Goal: Task Accomplishment & Management: Manage account settings

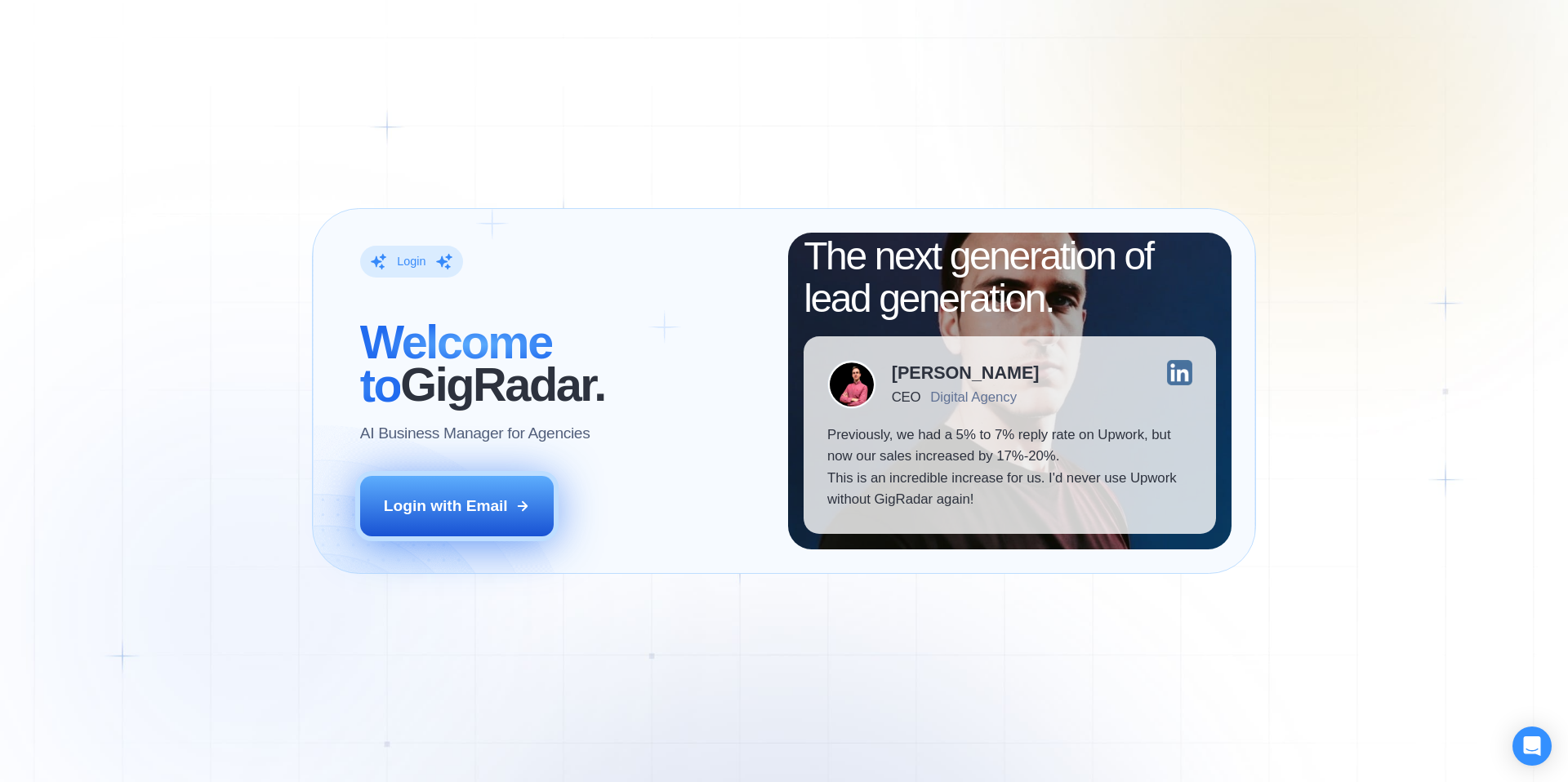
click at [510, 503] on button "Login with Email" at bounding box center [458, 506] width 195 height 60
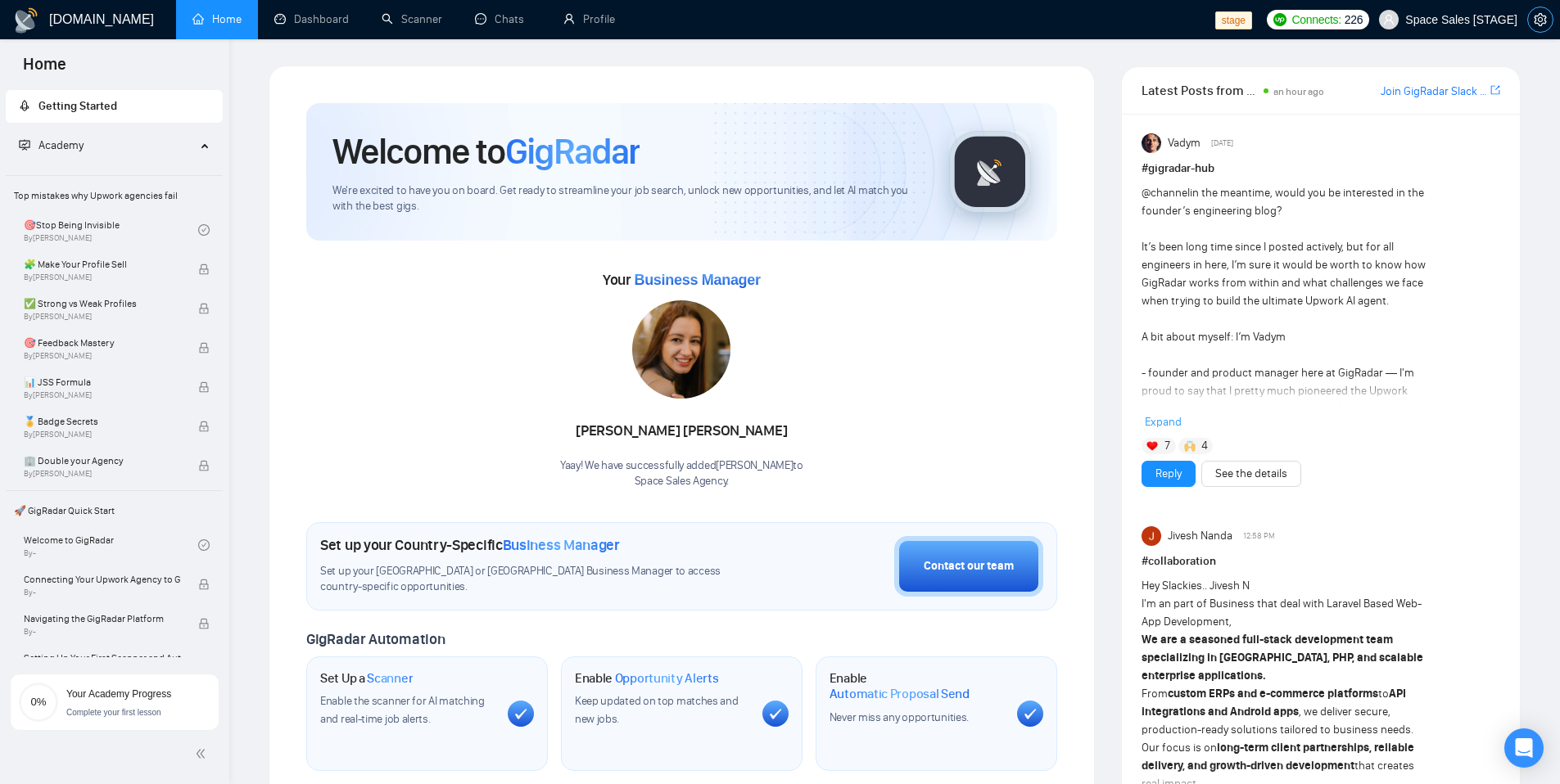
click at [1537, 22] on icon "setting" at bounding box center [1540, 20] width 13 height 13
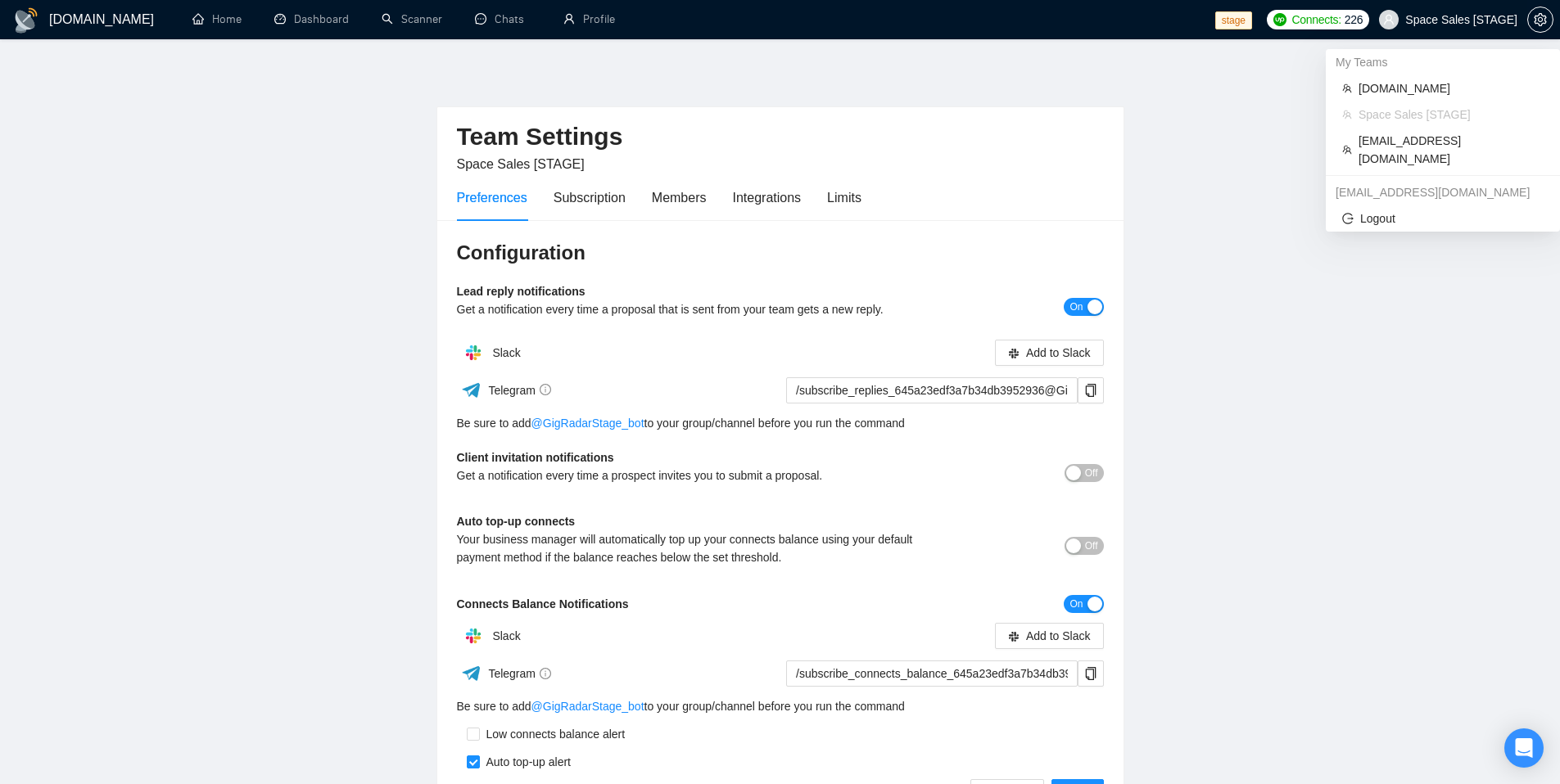
click at [1490, 20] on span "Space Sales [STAGE]" at bounding box center [1462, 20] width 112 height 0
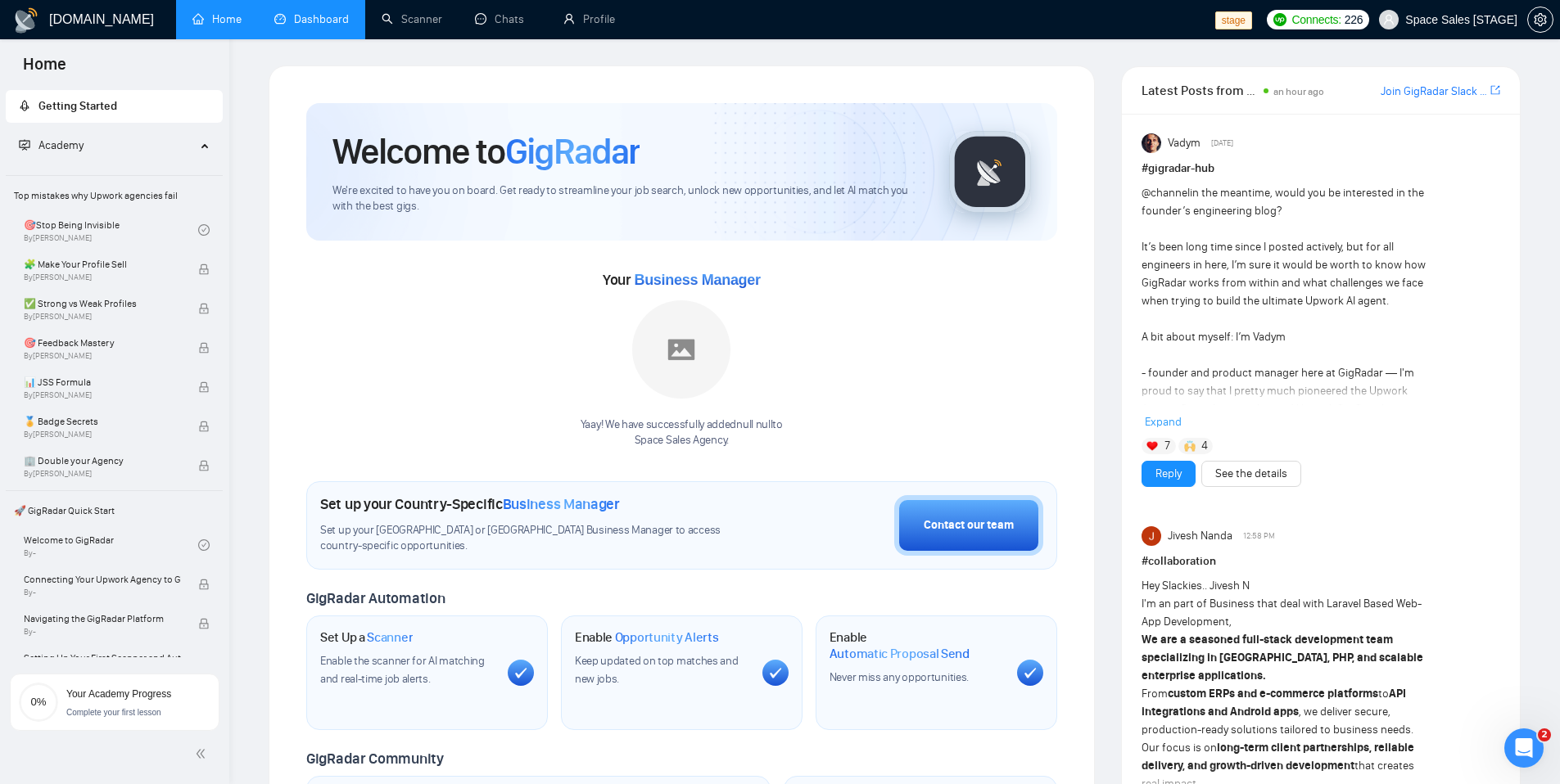
click at [332, 26] on link "Dashboard" at bounding box center [312, 19] width 74 height 14
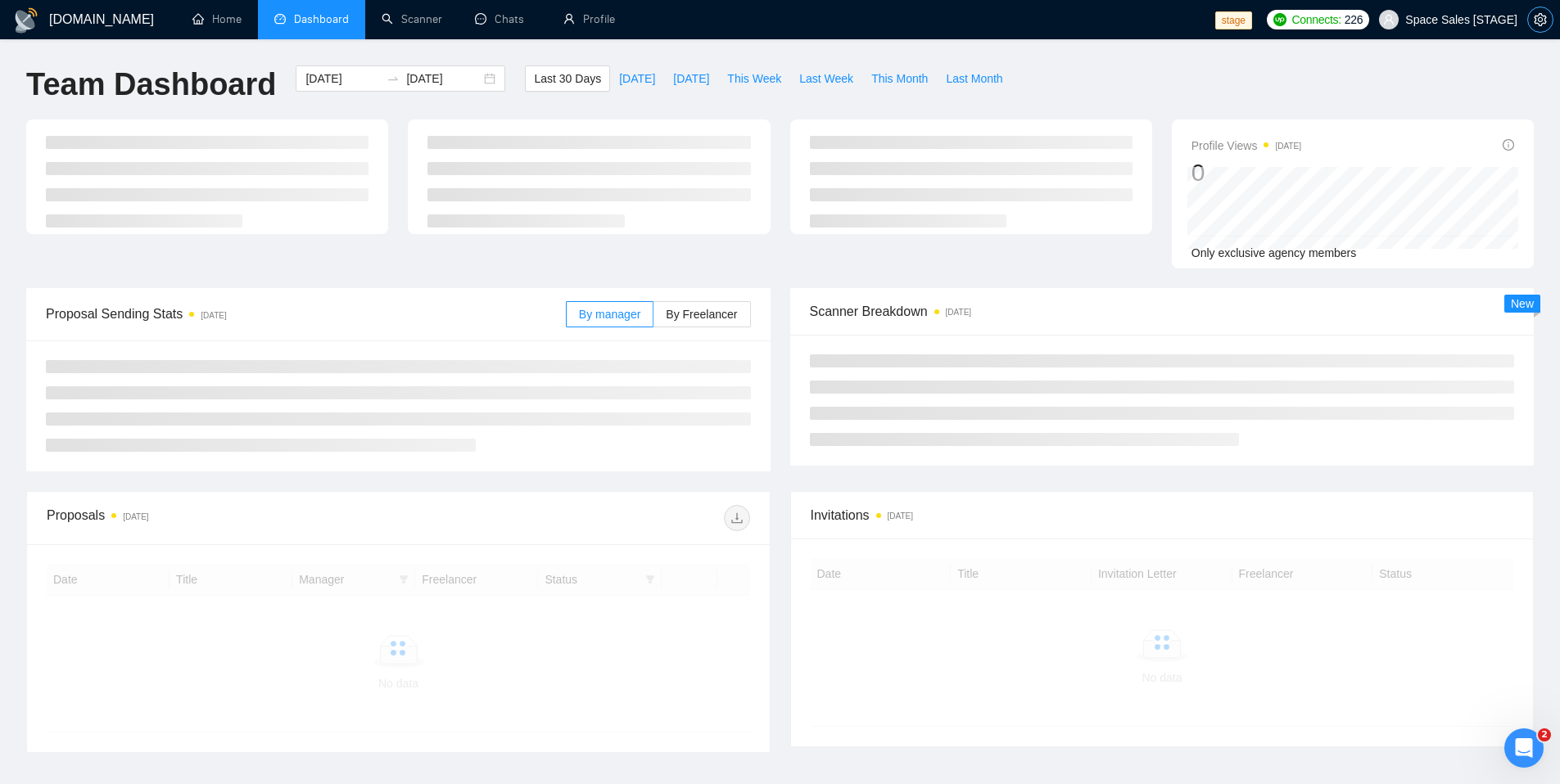
click at [1543, 22] on icon "setting" at bounding box center [1539, 20] width 12 height 13
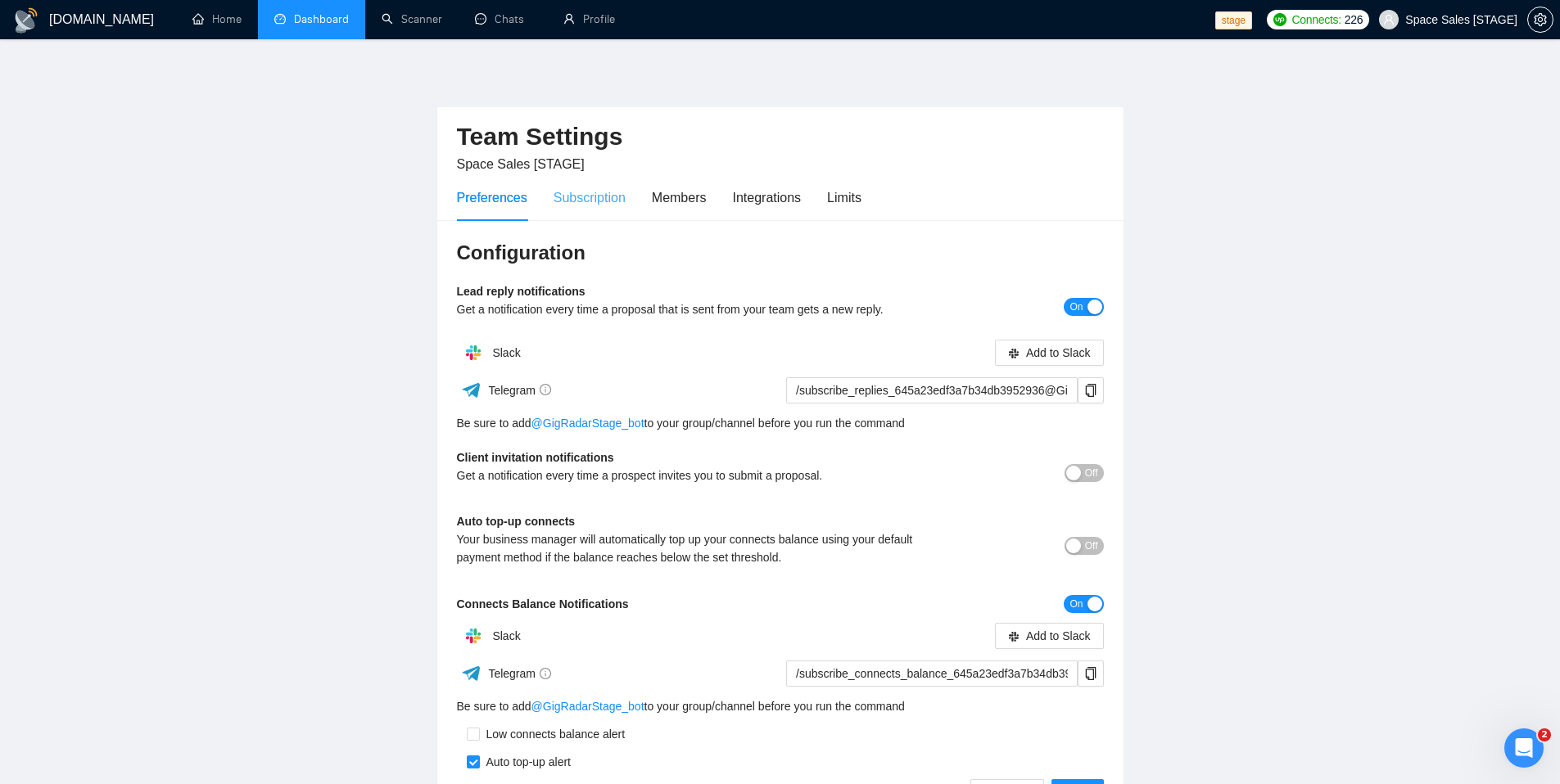
click at [602, 208] on div "Subscription" at bounding box center [589, 198] width 72 height 46
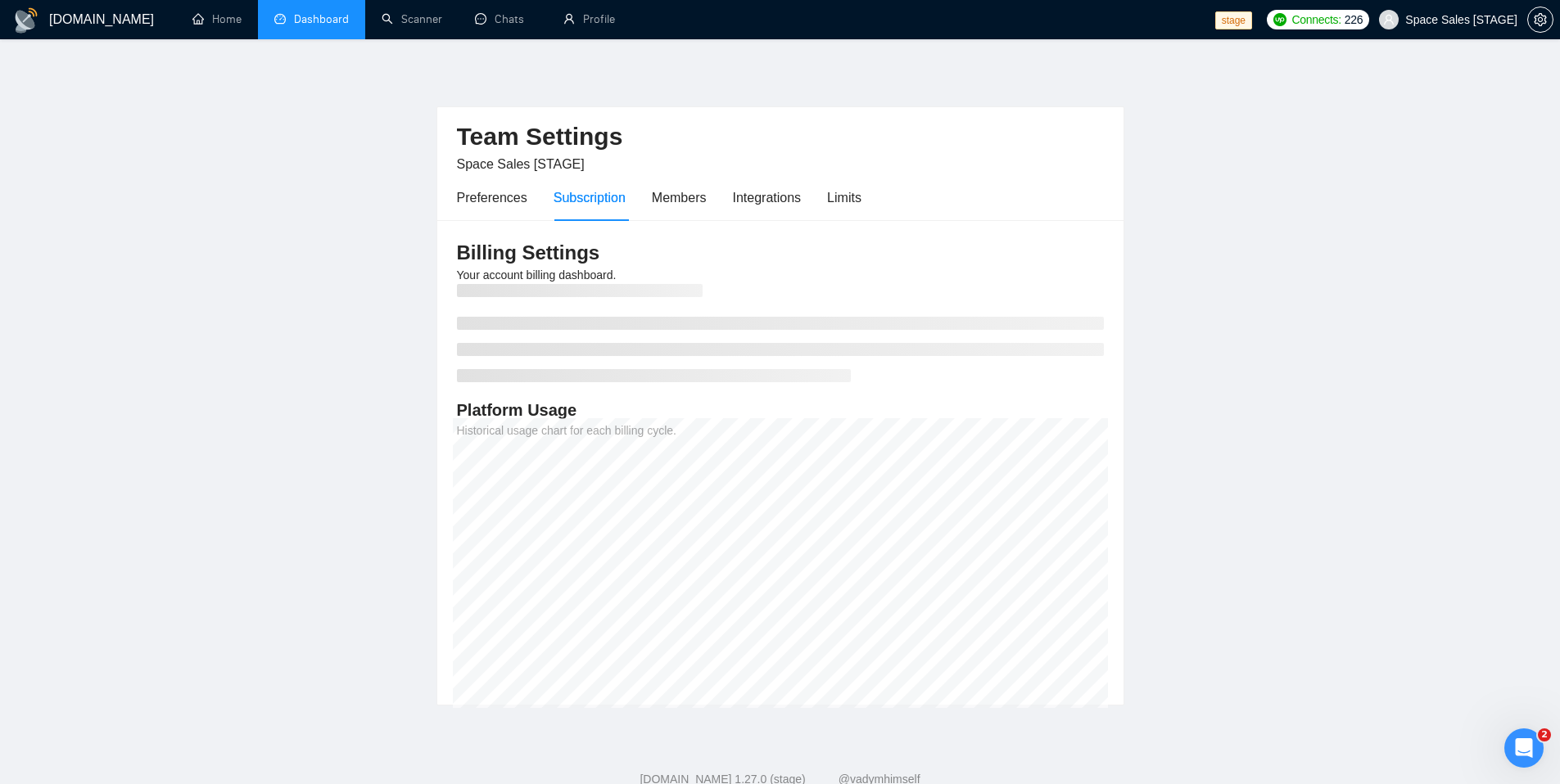
scroll to position [47, 0]
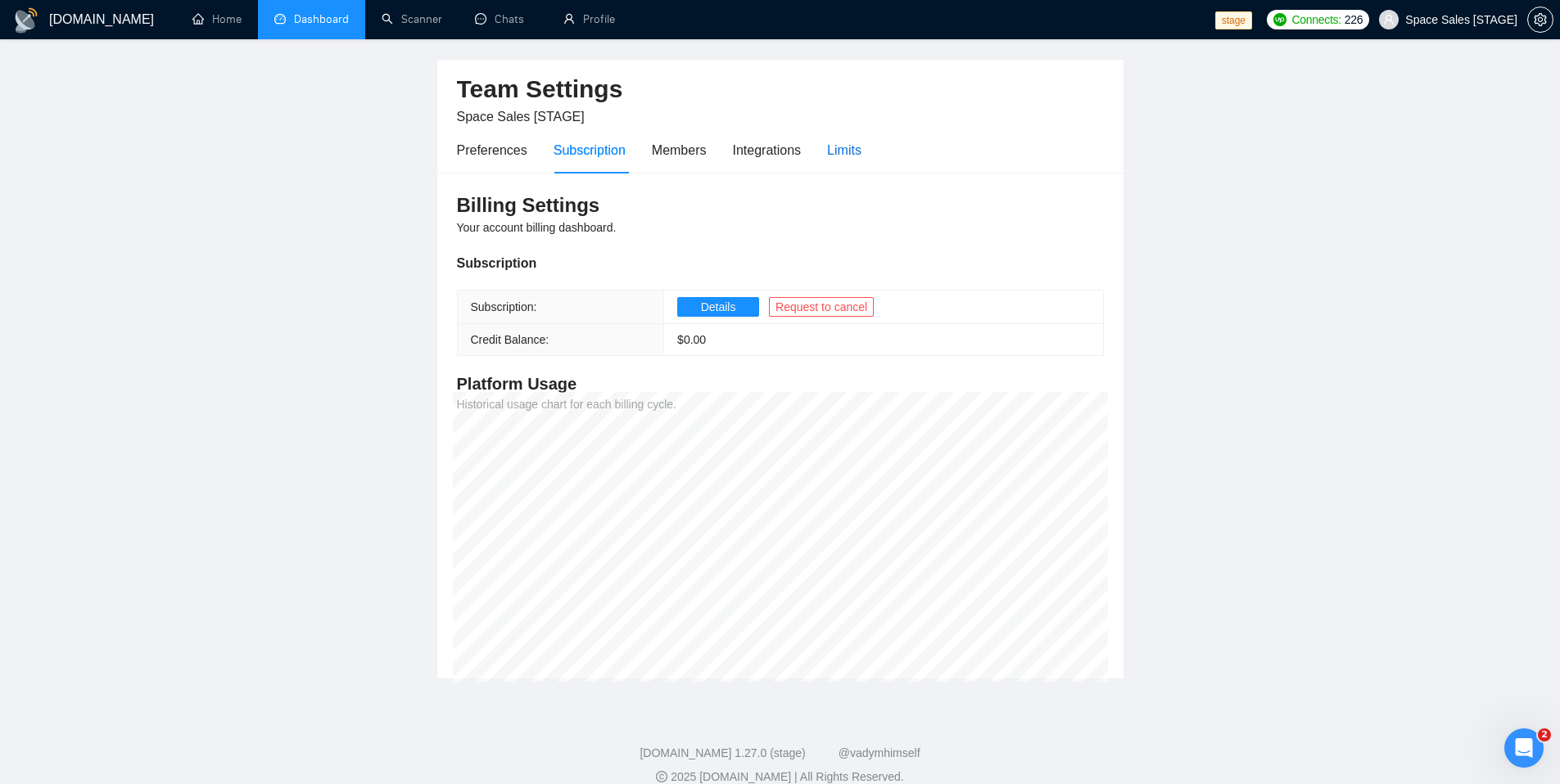
click at [859, 147] on div "Limits" at bounding box center [845, 150] width 35 height 21
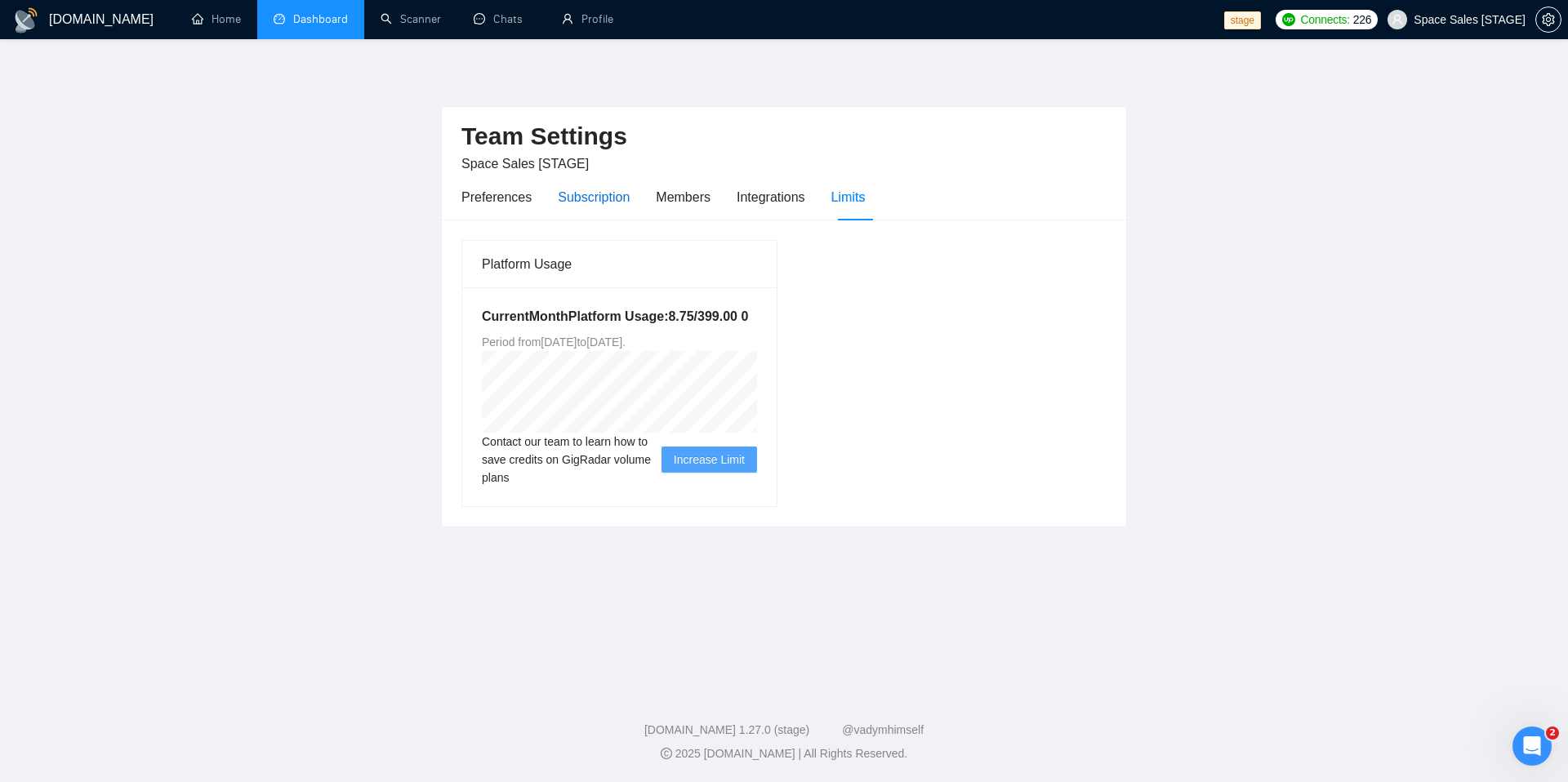
click at [599, 200] on div "Subscription" at bounding box center [593, 197] width 72 height 21
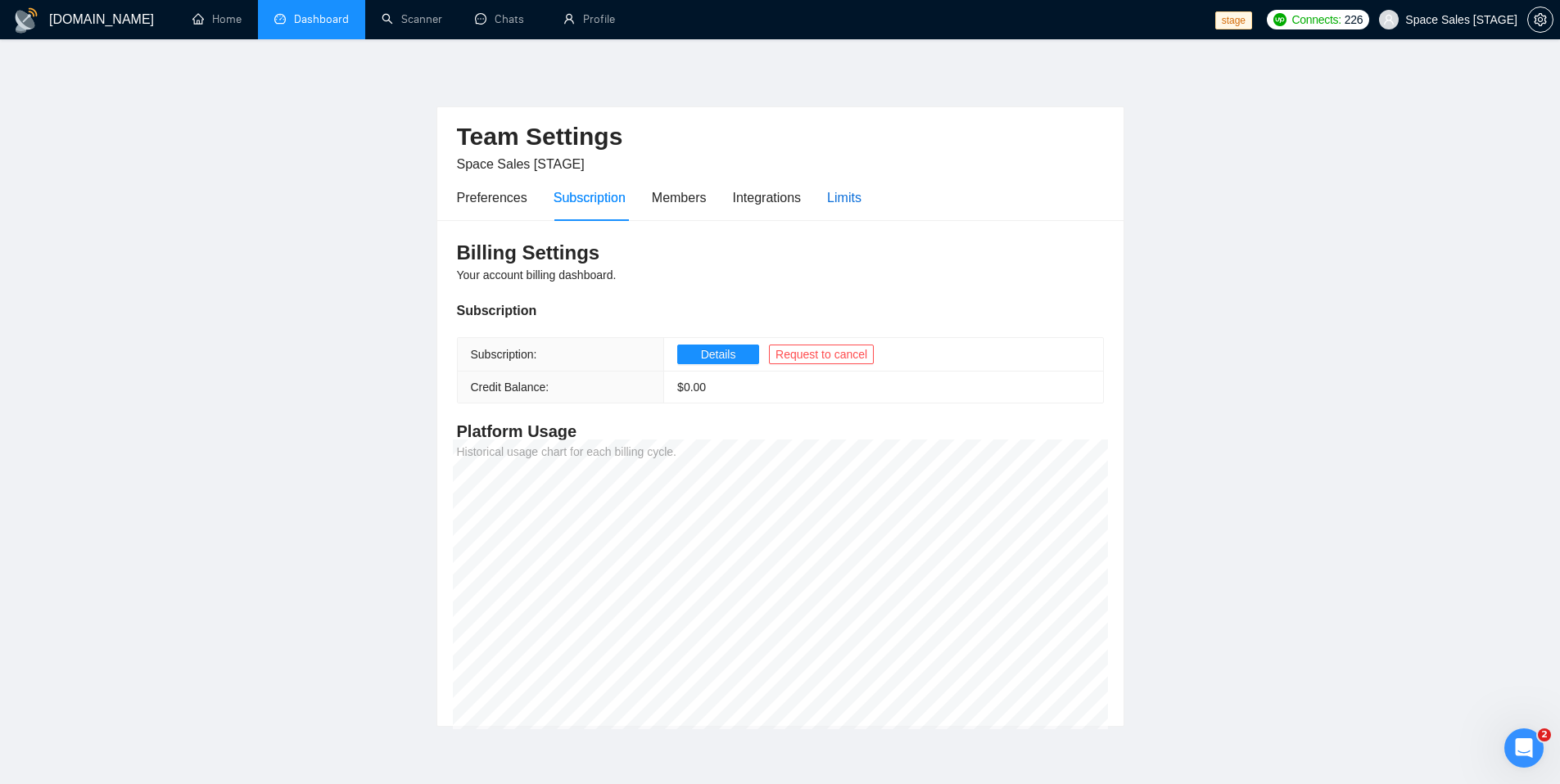
click at [852, 203] on div "Limits" at bounding box center [845, 198] width 35 height 21
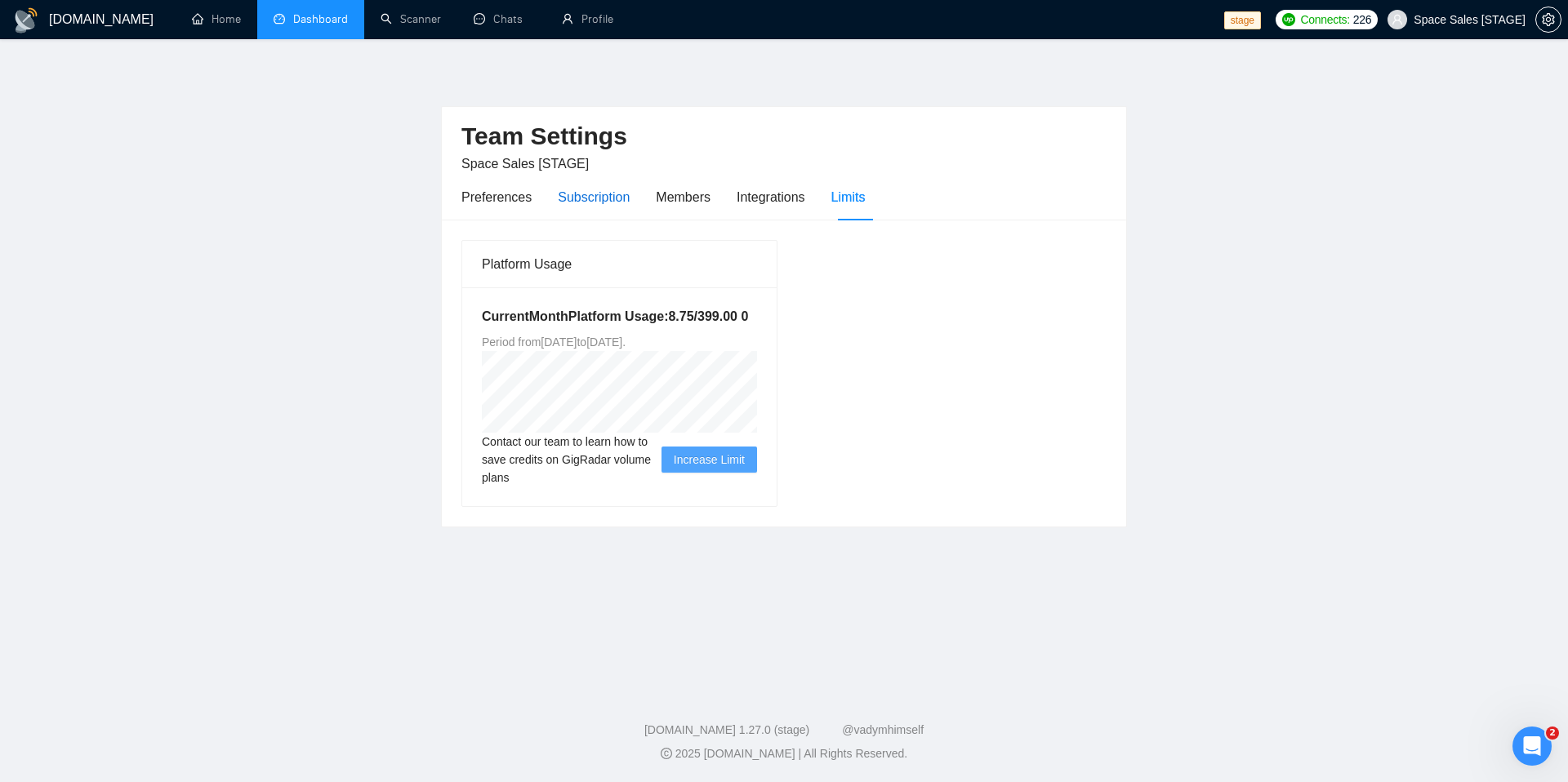
click at [570, 205] on div "Subscription" at bounding box center [593, 197] width 72 height 21
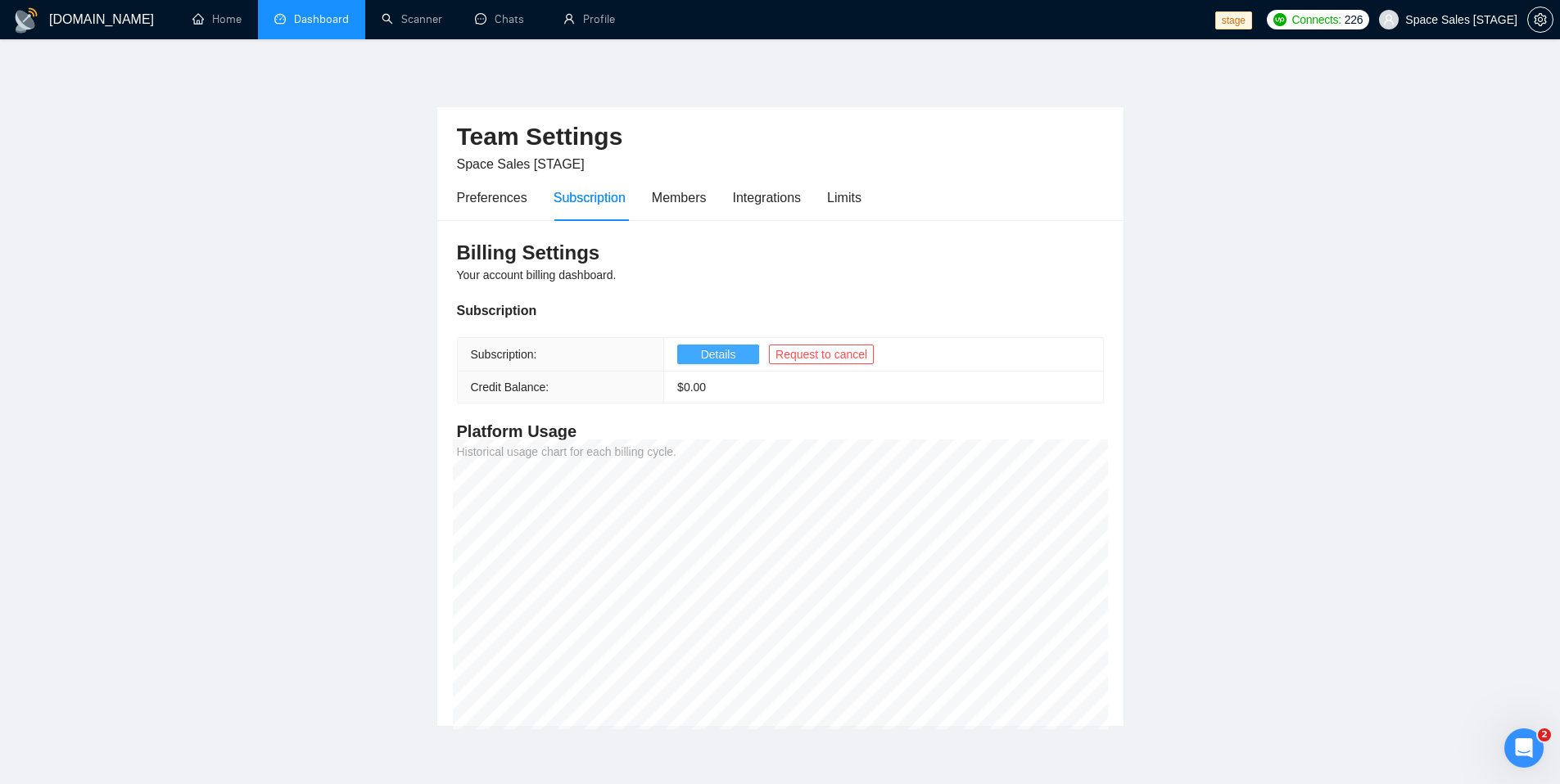
click at [731, 352] on span "Details" at bounding box center [718, 355] width 36 height 18
click at [1421, 20] on span "Space Sales [STAGE]" at bounding box center [1462, 20] width 112 height 0
click at [1447, 20] on span "Space Sales [STAGE]" at bounding box center [1462, 20] width 112 height 0
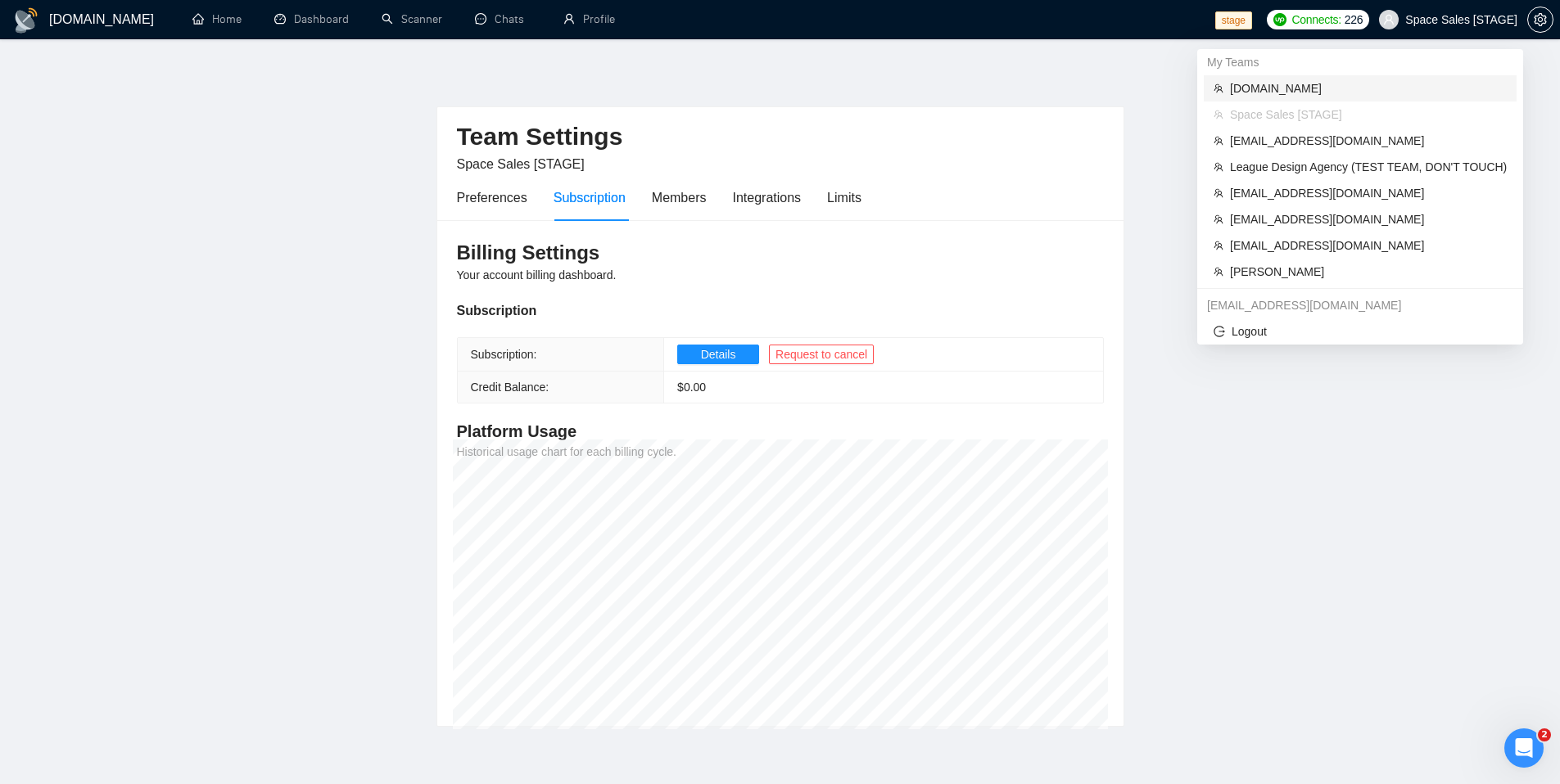
click at [1265, 94] on span "[DOMAIN_NAME]" at bounding box center [1368, 88] width 277 height 18
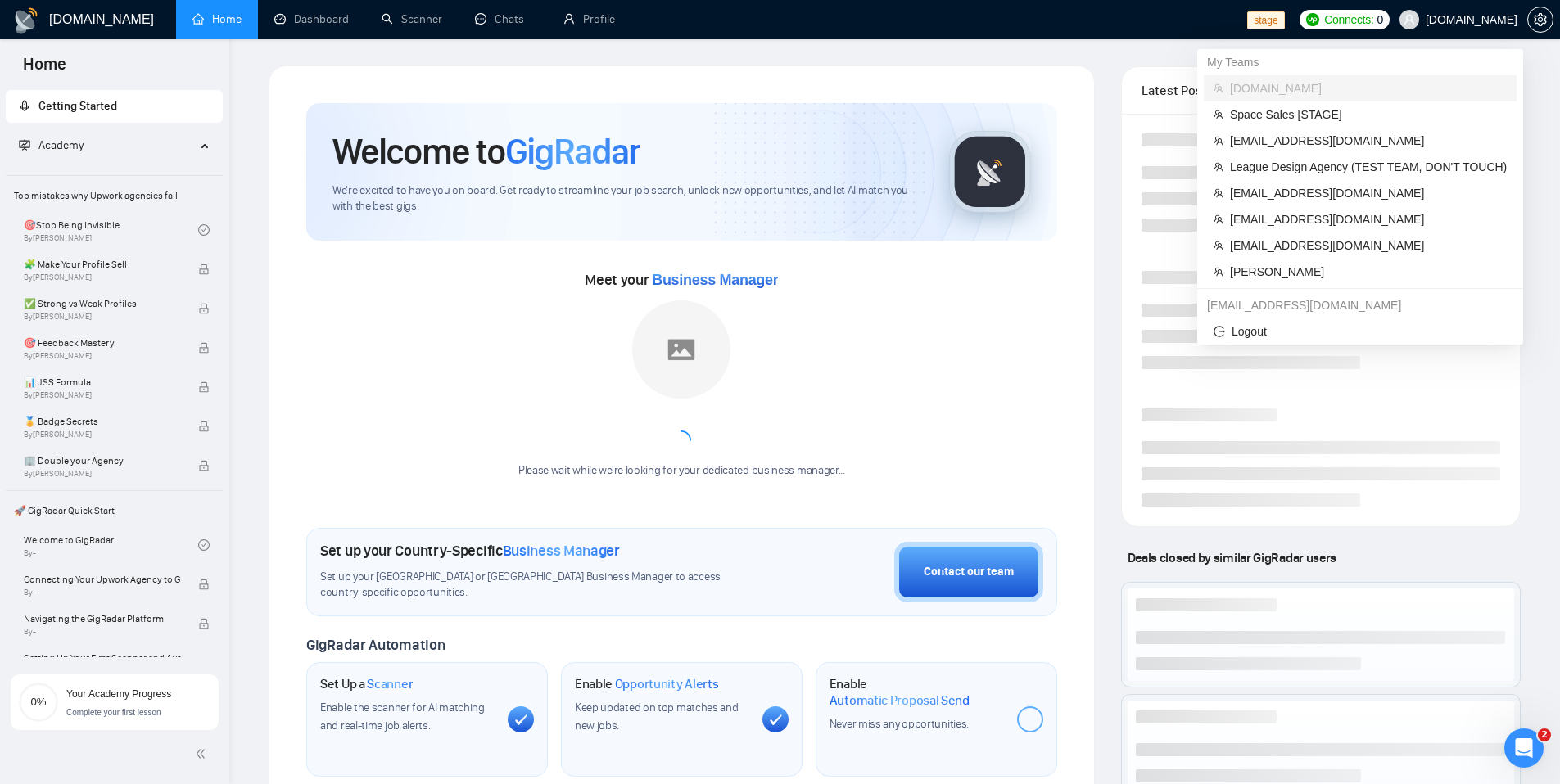
click at [1553, 13] on link at bounding box center [1540, 20] width 26 height 13
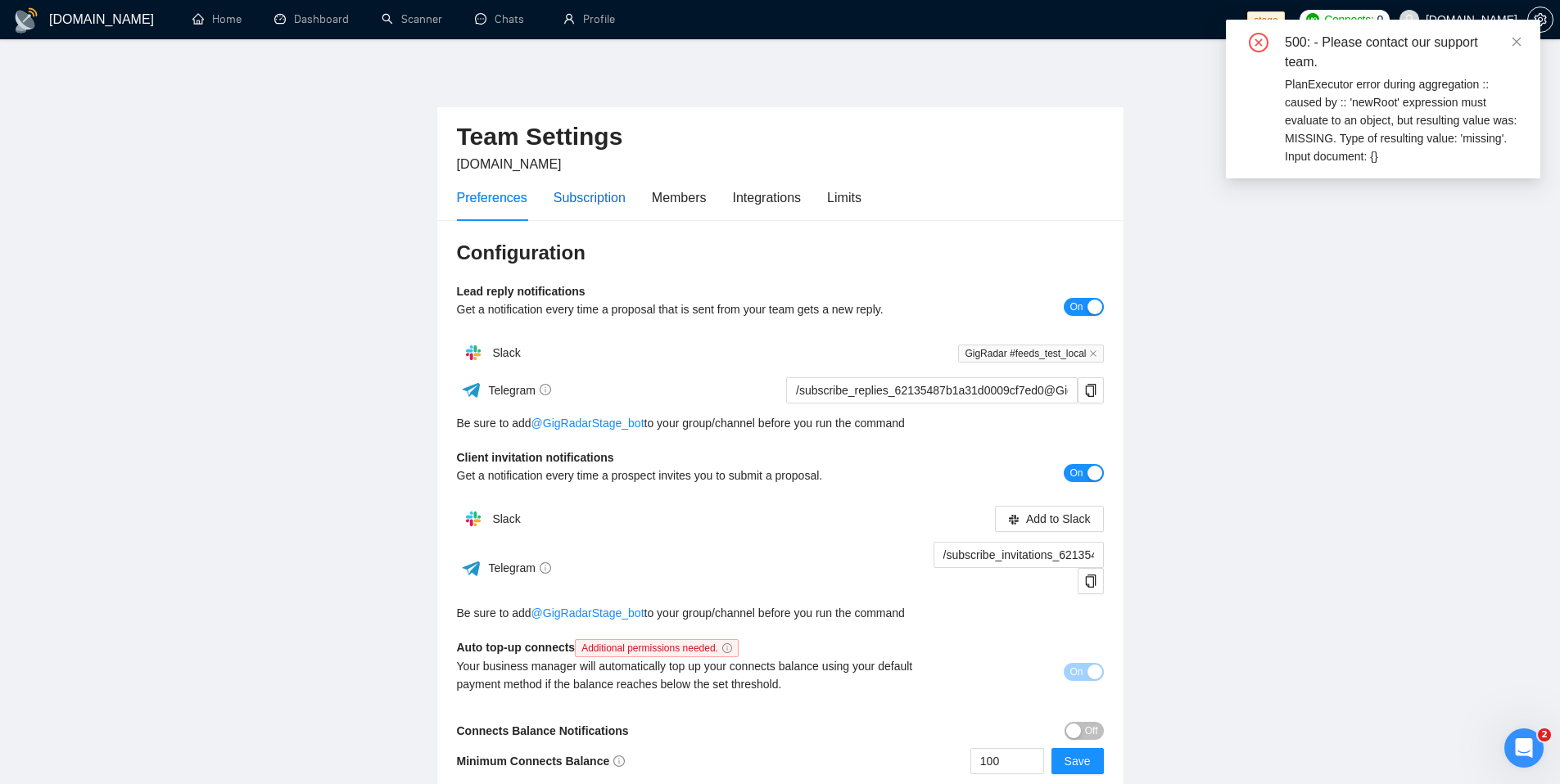
click at [603, 195] on div "Subscription" at bounding box center [589, 198] width 72 height 21
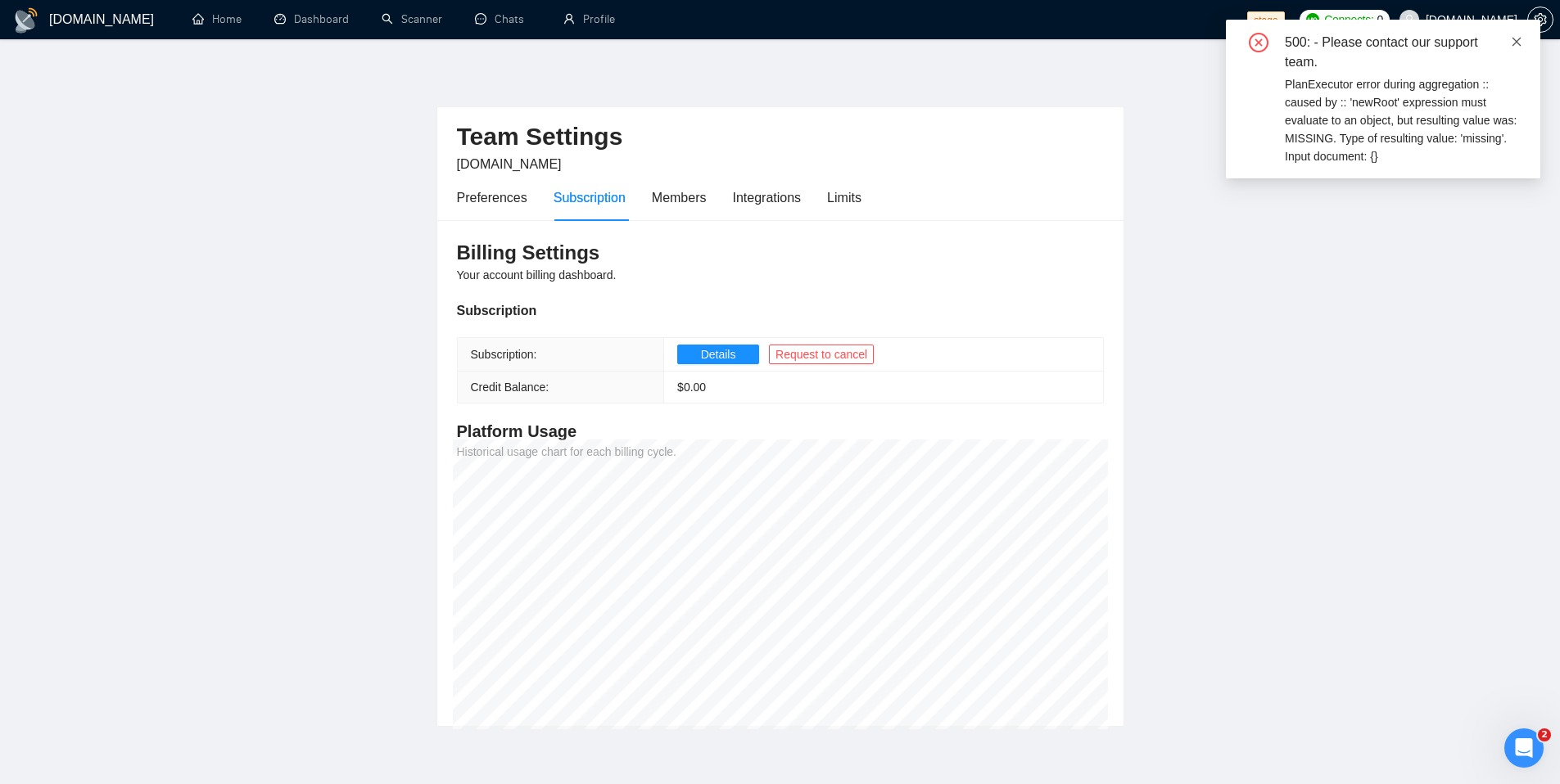
click at [1520, 44] on icon "close" at bounding box center [1516, 42] width 12 height 12
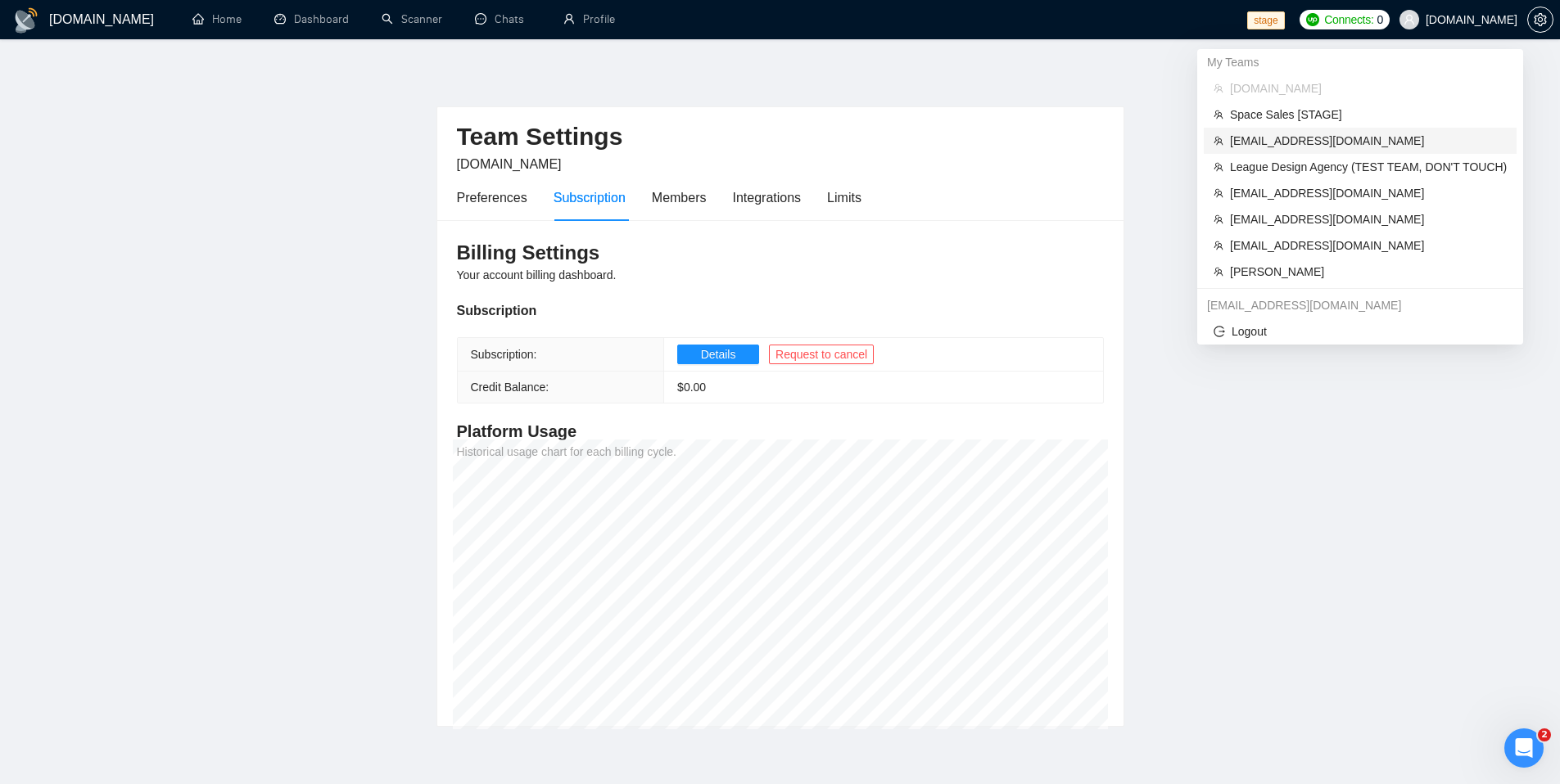
click at [1314, 137] on span "danylo.samotys@redvike.com" at bounding box center [1368, 141] width 277 height 18
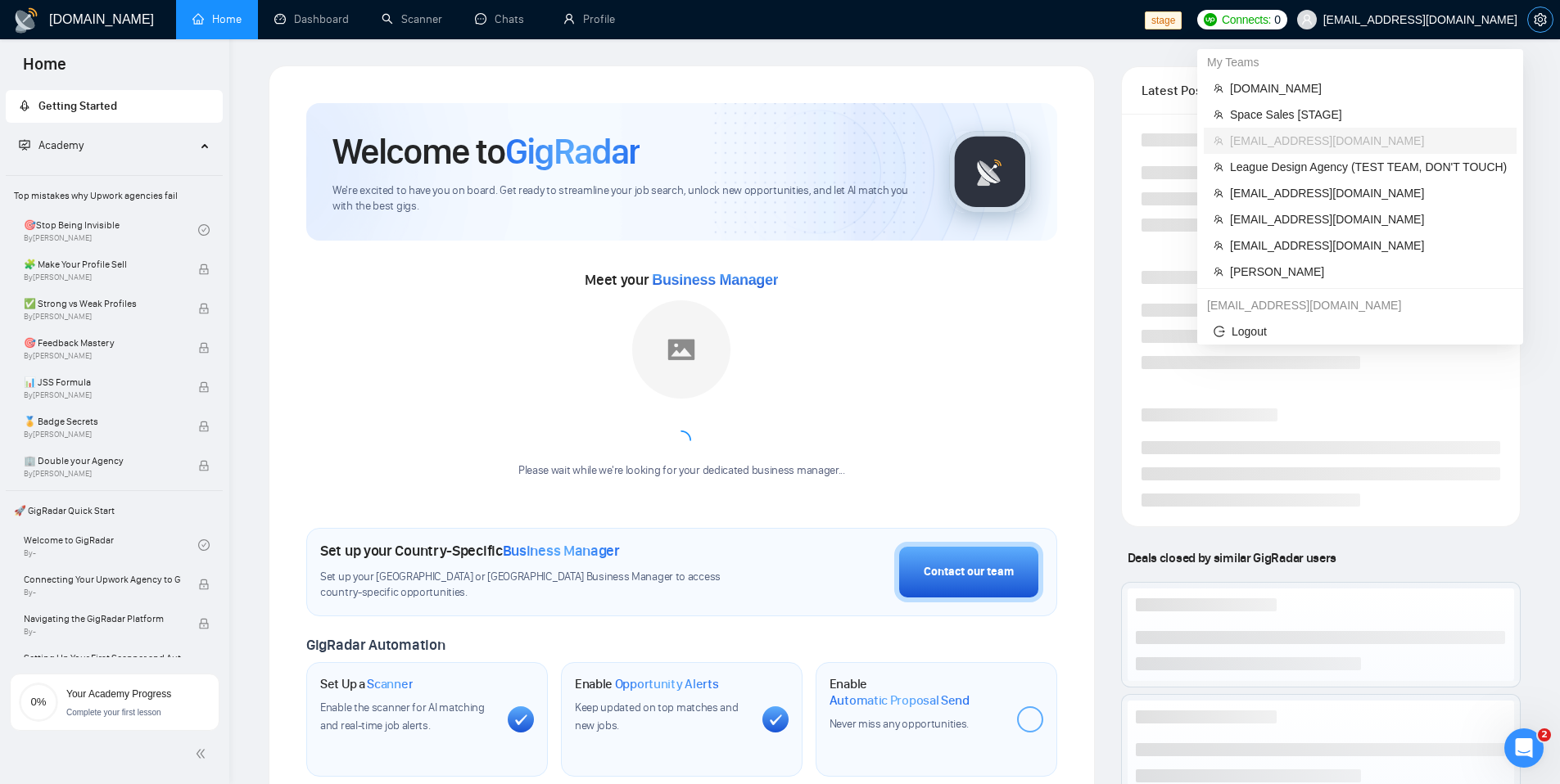
click at [1528, 21] on span "setting" at bounding box center [1540, 20] width 25 height 13
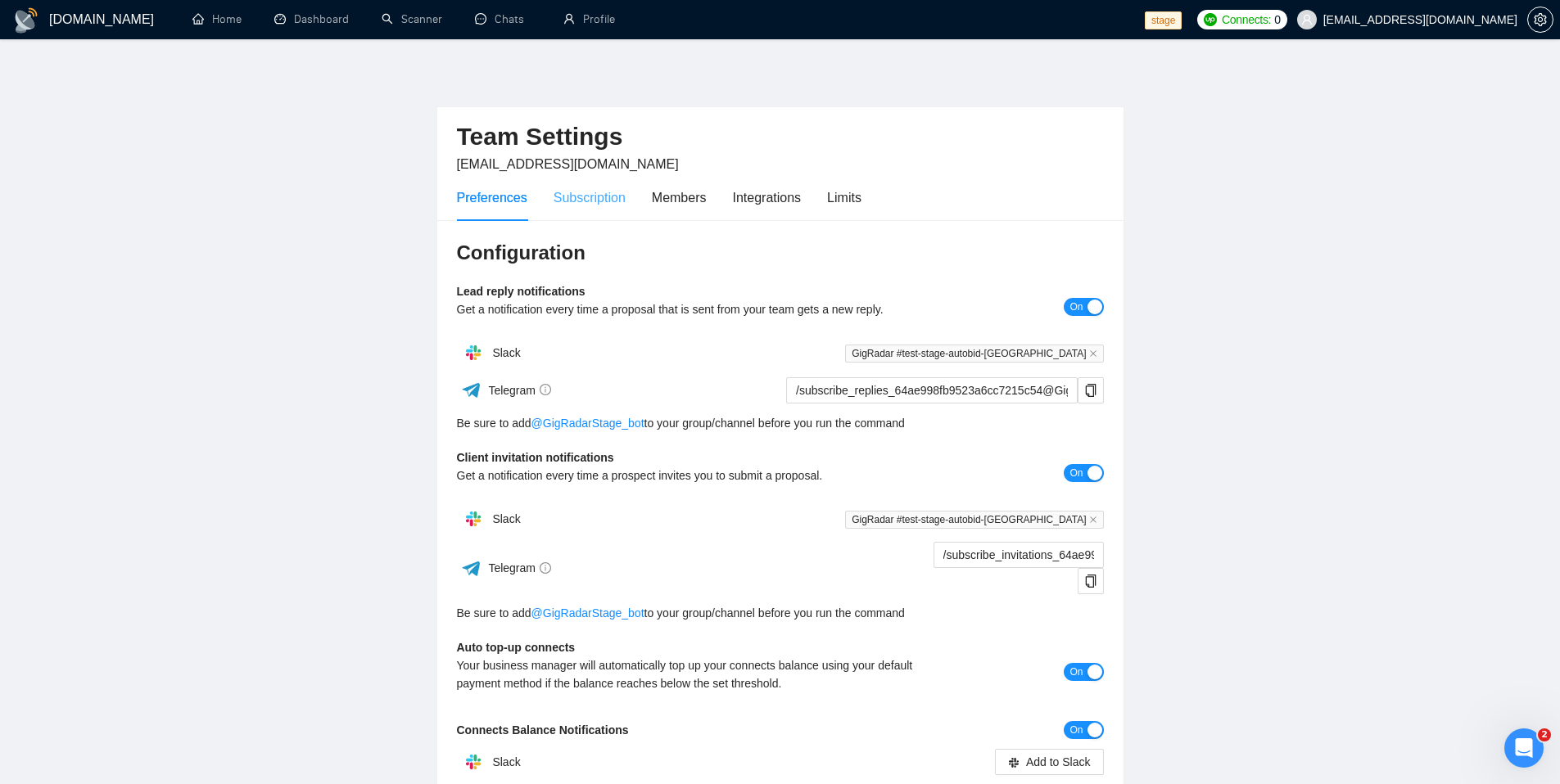
click at [567, 211] on div "Subscription" at bounding box center [589, 198] width 72 height 46
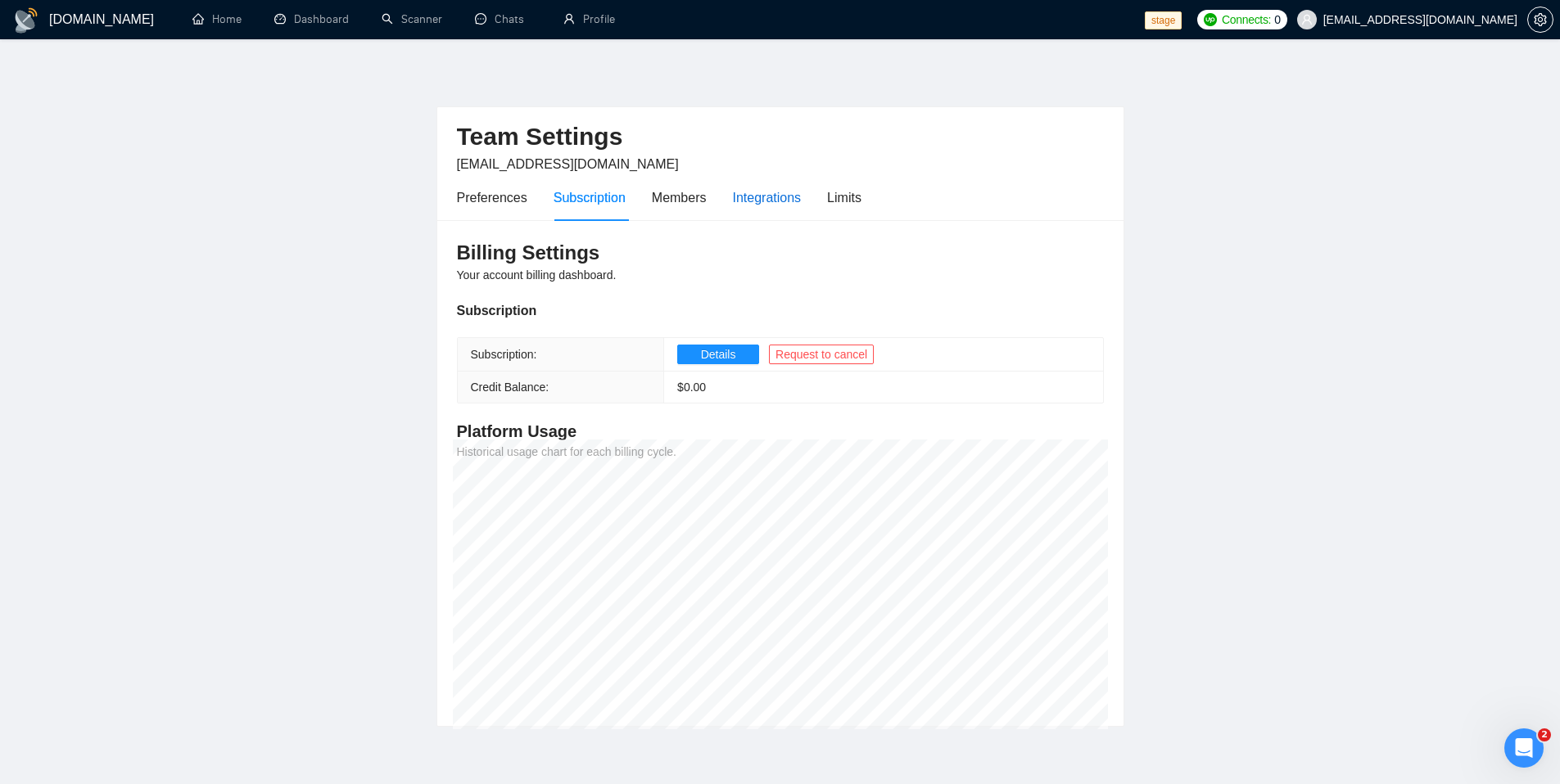
click at [798, 198] on div "Integrations" at bounding box center [767, 198] width 69 height 21
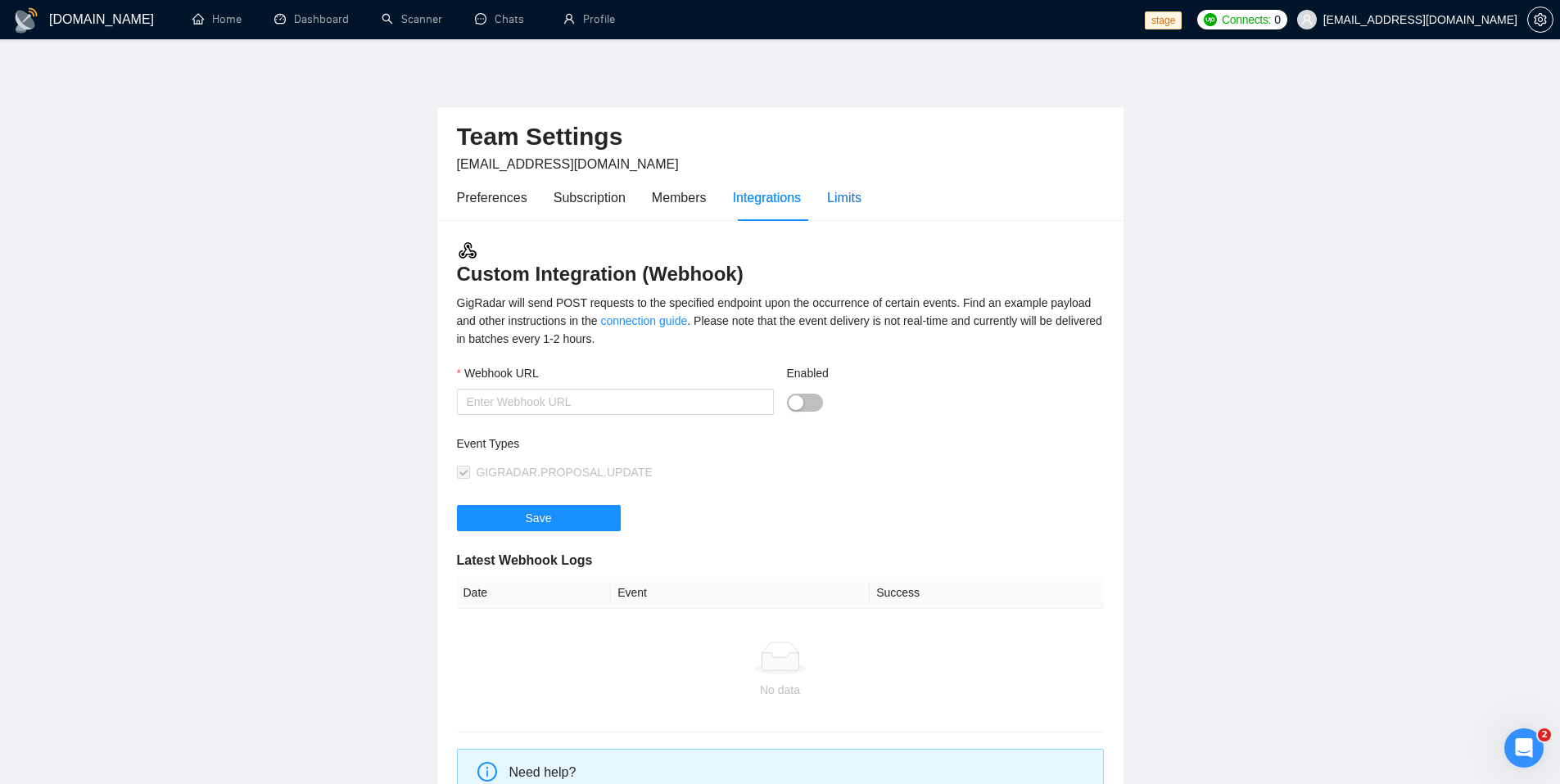
click at [843, 195] on div "Limits" at bounding box center [845, 198] width 35 height 21
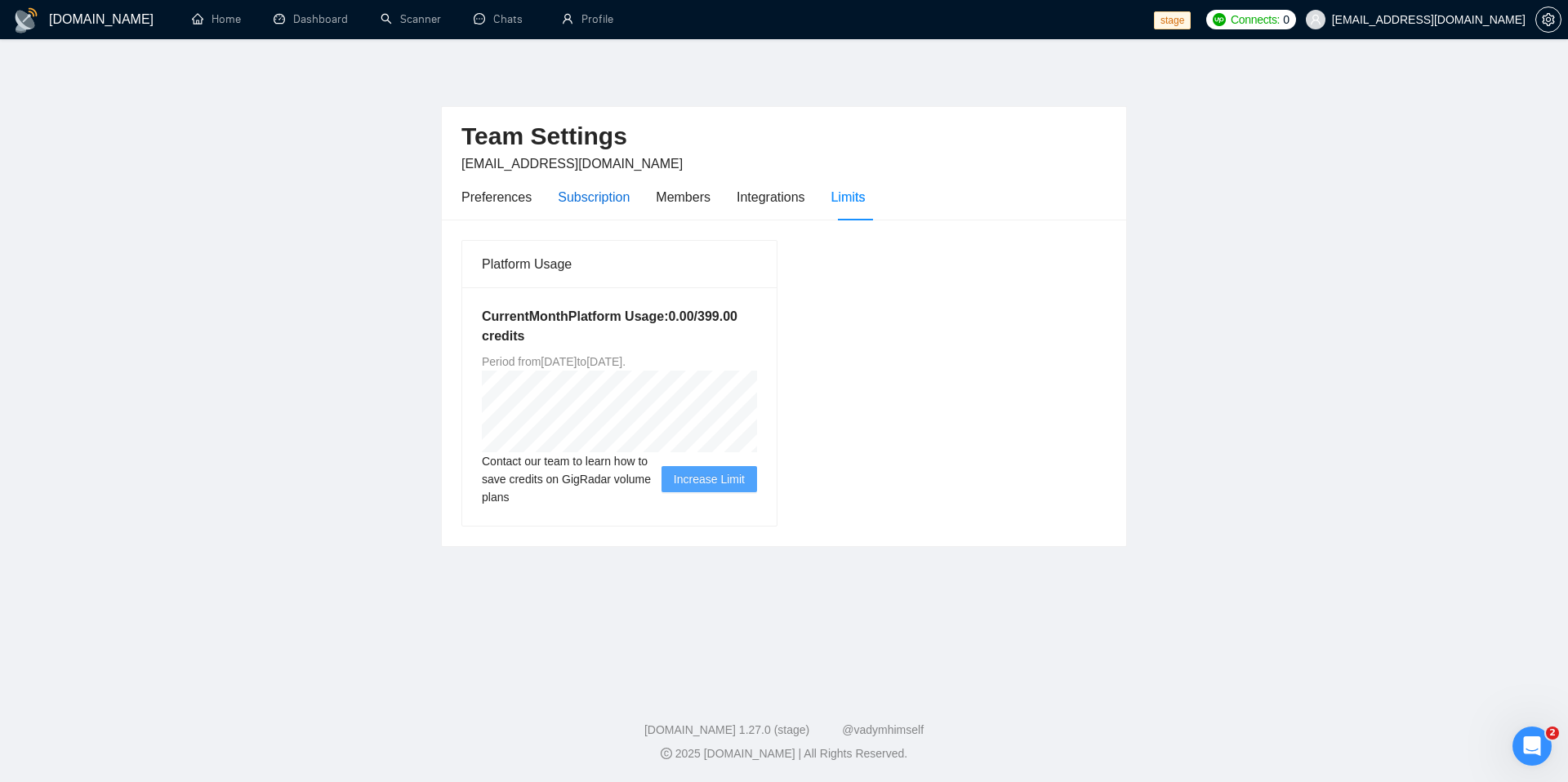
click at [610, 205] on div "Subscription" at bounding box center [593, 197] width 72 height 21
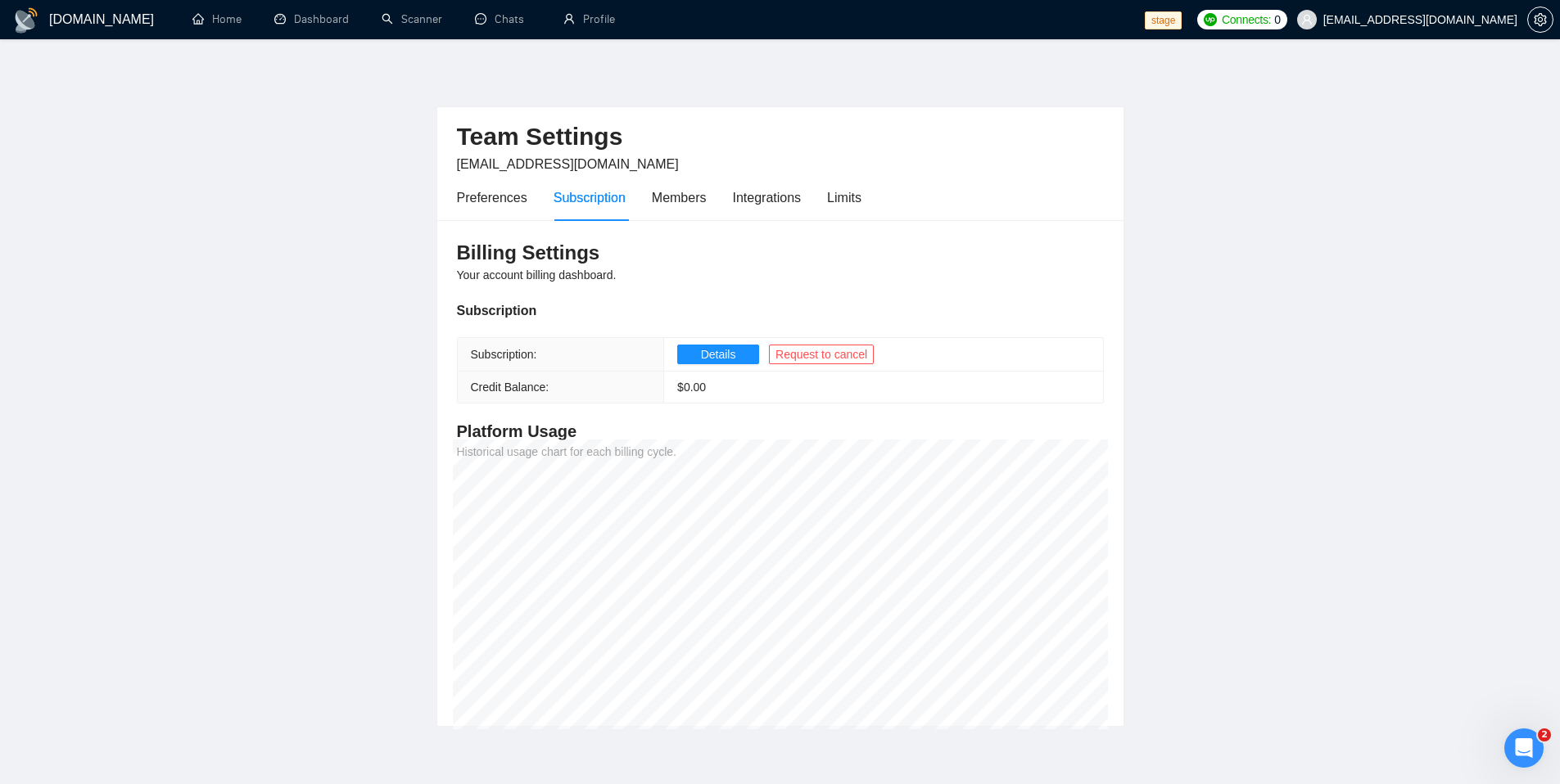
click at [1457, 20] on span "danylo.samotys@redvike.com" at bounding box center [1420, 20] width 194 height 0
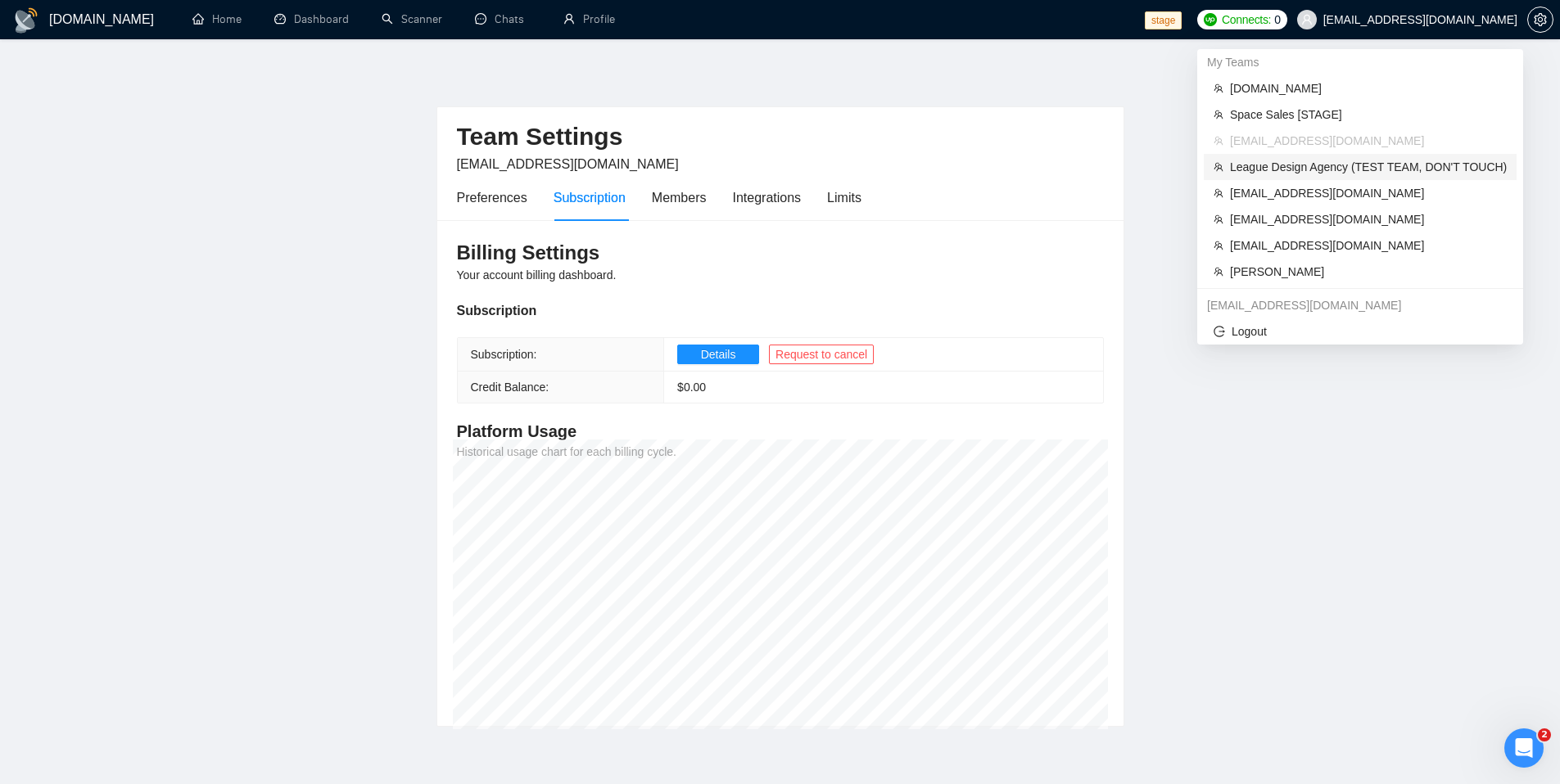
click at [1358, 173] on span "League Design Agency (TEST TEAM, DON'T TOUCH)" at bounding box center [1368, 167] width 277 height 18
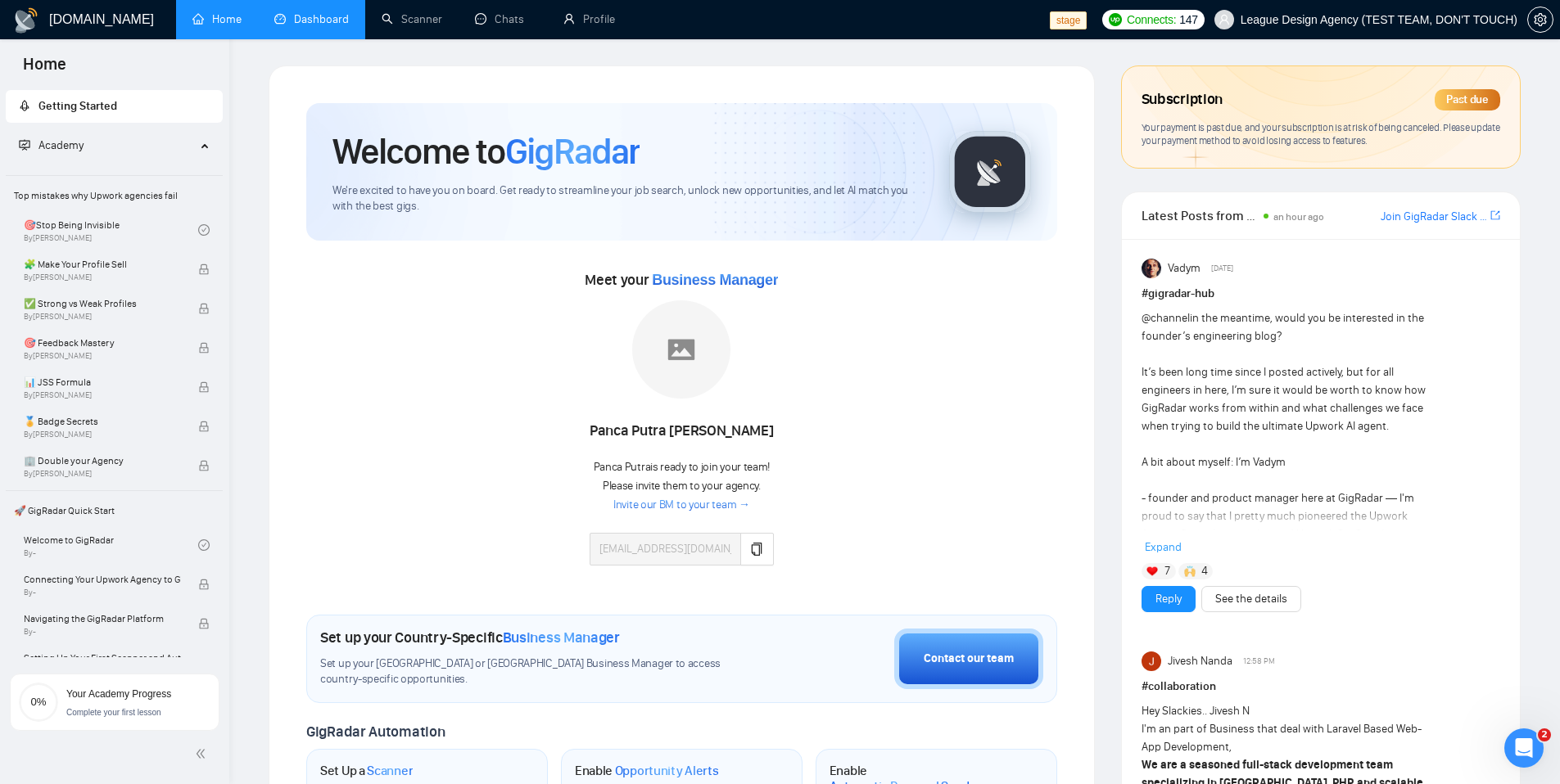
click at [315, 24] on link "Dashboard" at bounding box center [312, 19] width 74 height 14
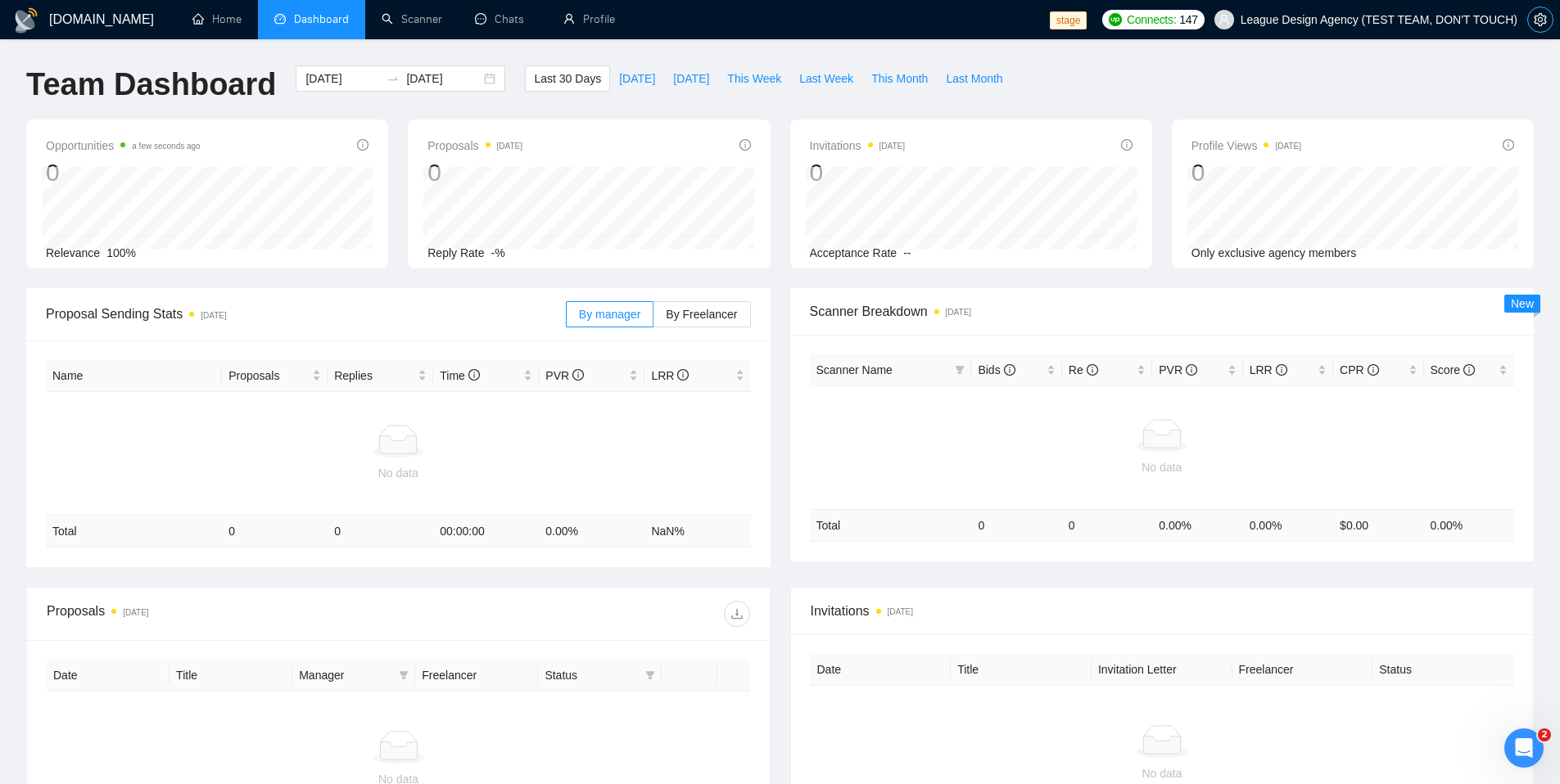
click at [1538, 23] on icon "setting" at bounding box center [1540, 20] width 13 height 13
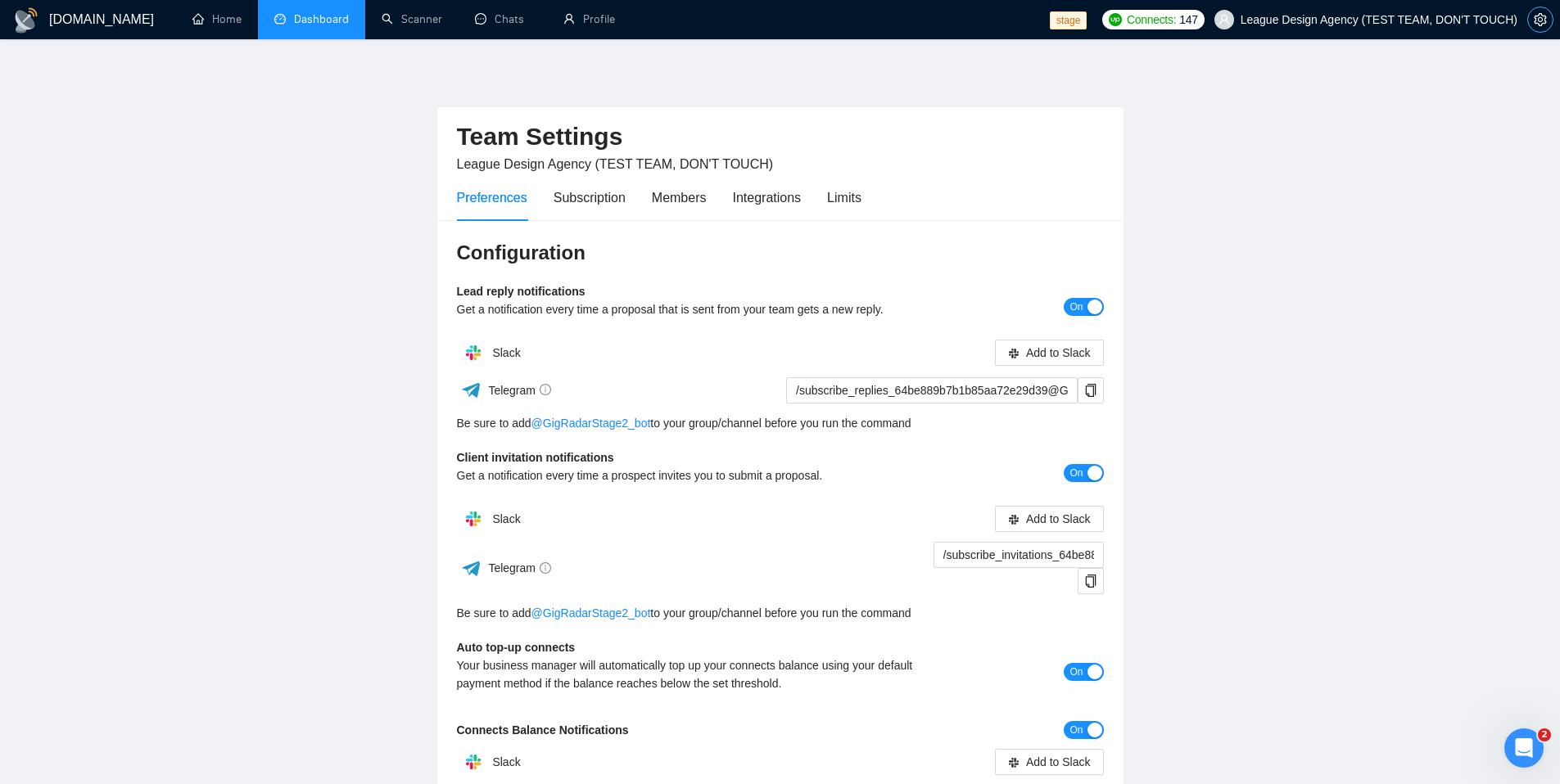
scroll to position [2, 0]
click at [605, 200] on div "Subscription" at bounding box center [589, 195] width 72 height 21
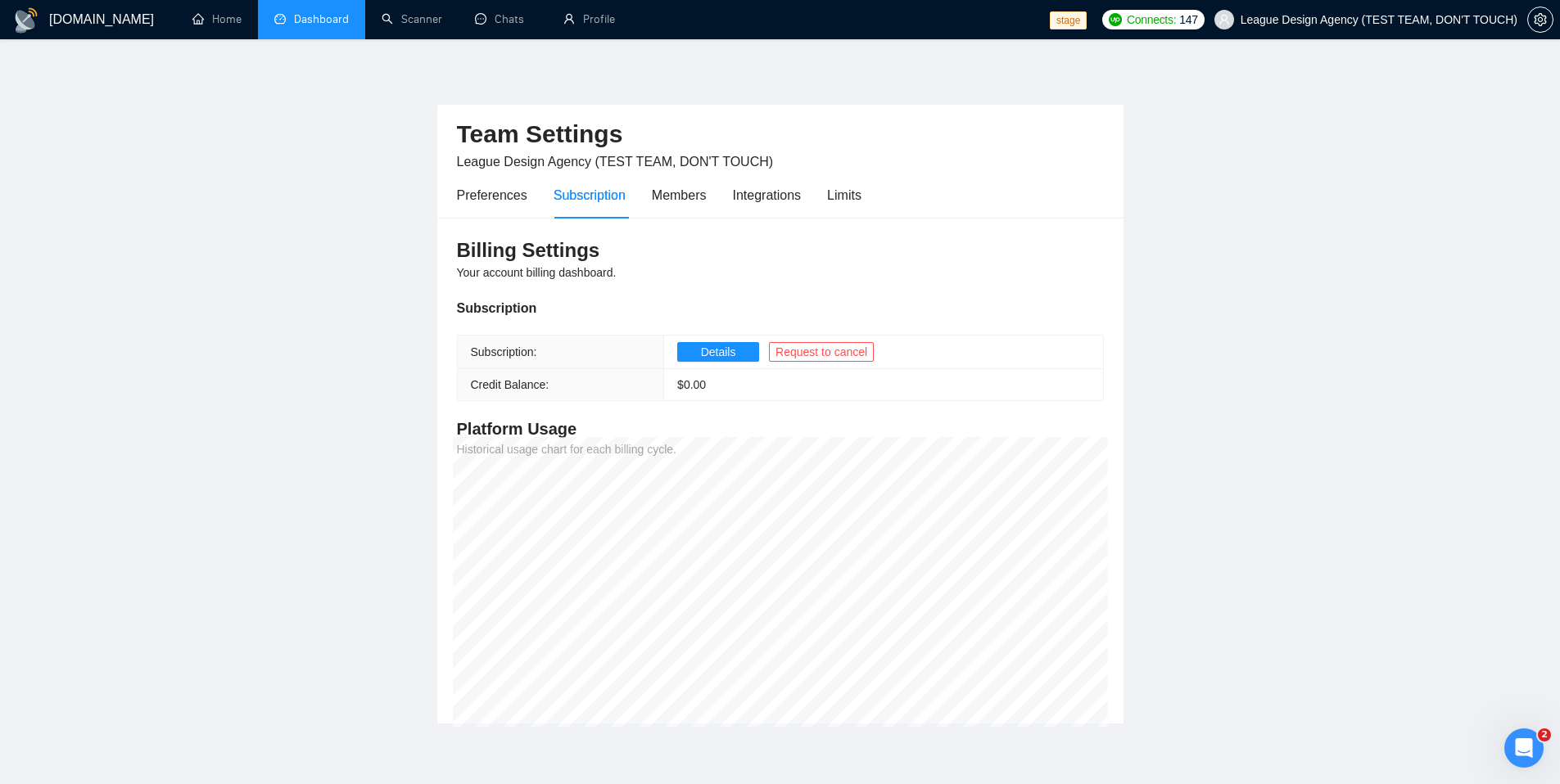
click at [650, 203] on div "Preferences Subscription Members Integrations Limits" at bounding box center [658, 195] width 404 height 46
click at [669, 200] on div "Members" at bounding box center [679, 195] width 55 height 21
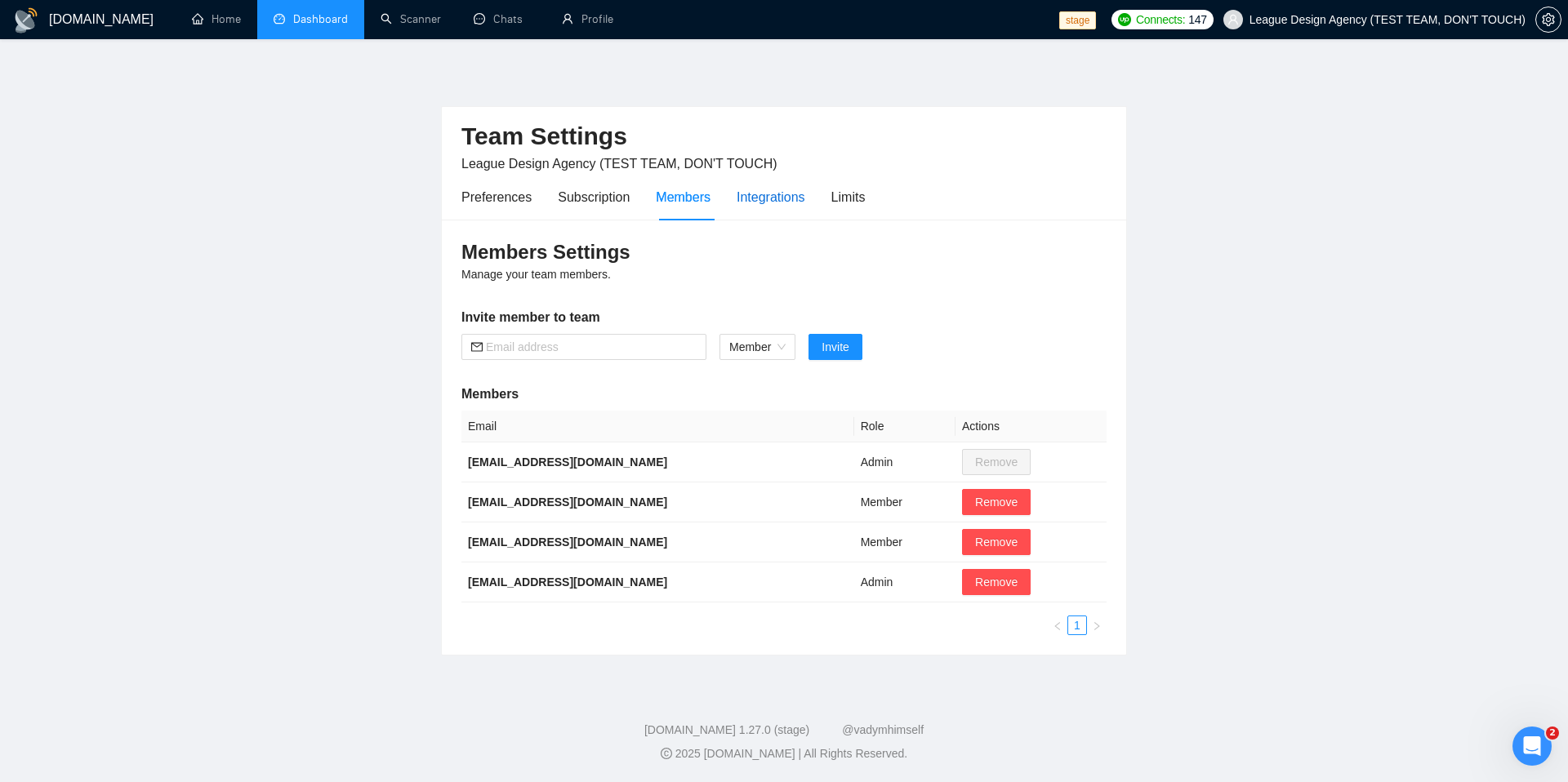
click at [751, 197] on div "Integrations" at bounding box center [770, 197] width 68 height 21
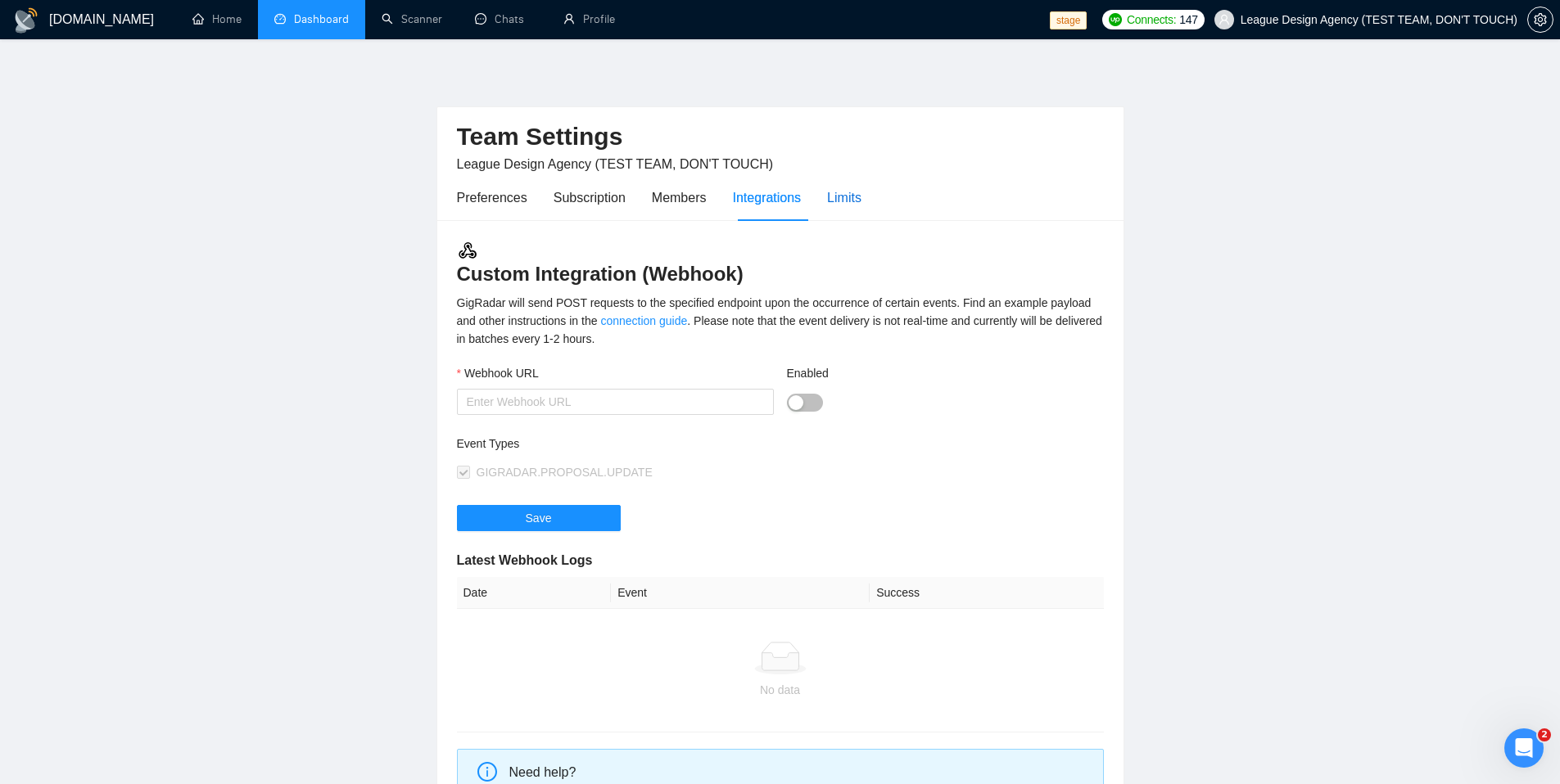
click at [856, 198] on div "Limits" at bounding box center [845, 198] width 35 height 21
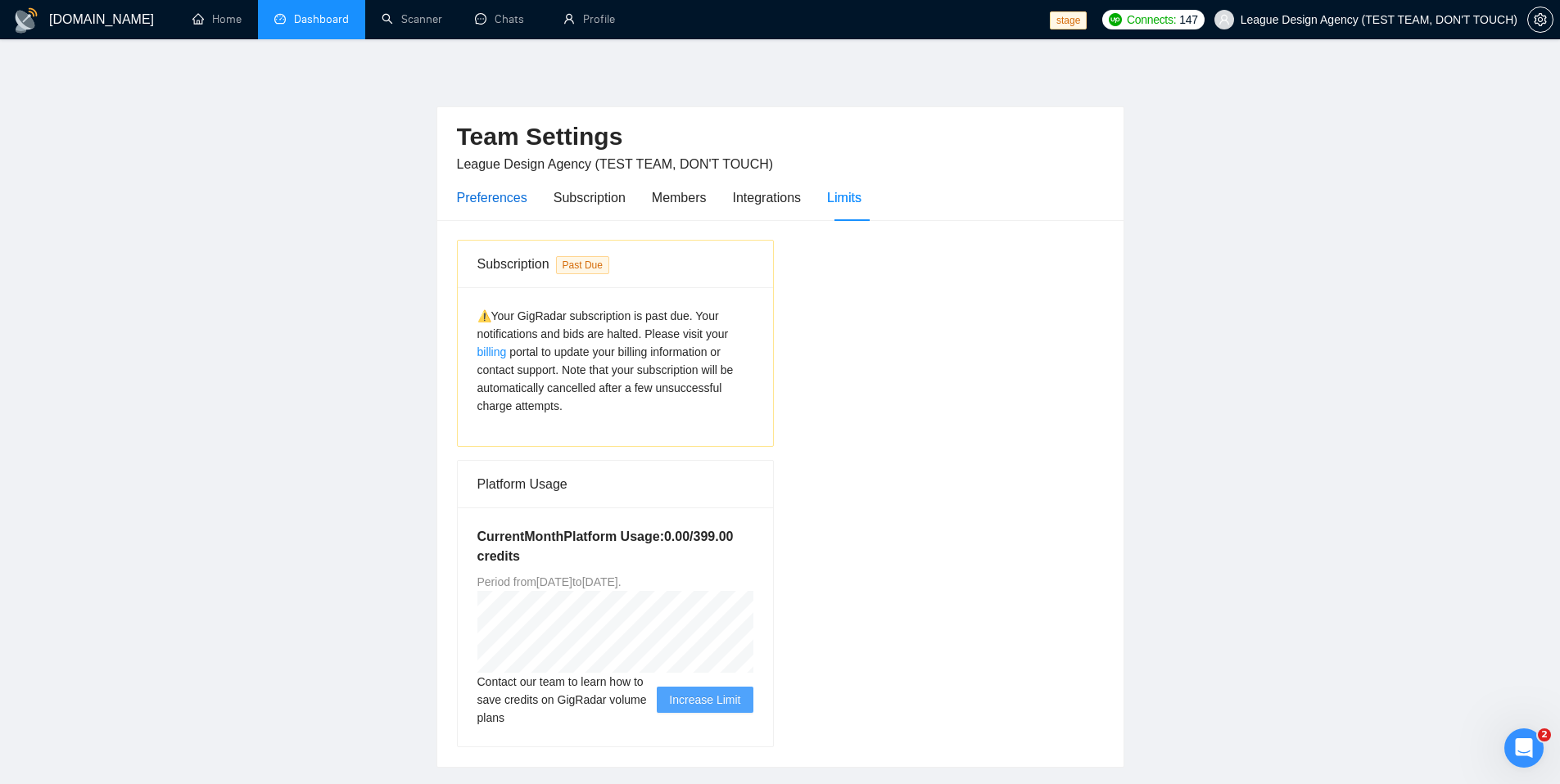
click at [486, 194] on div "Preferences" at bounding box center [491, 198] width 70 height 21
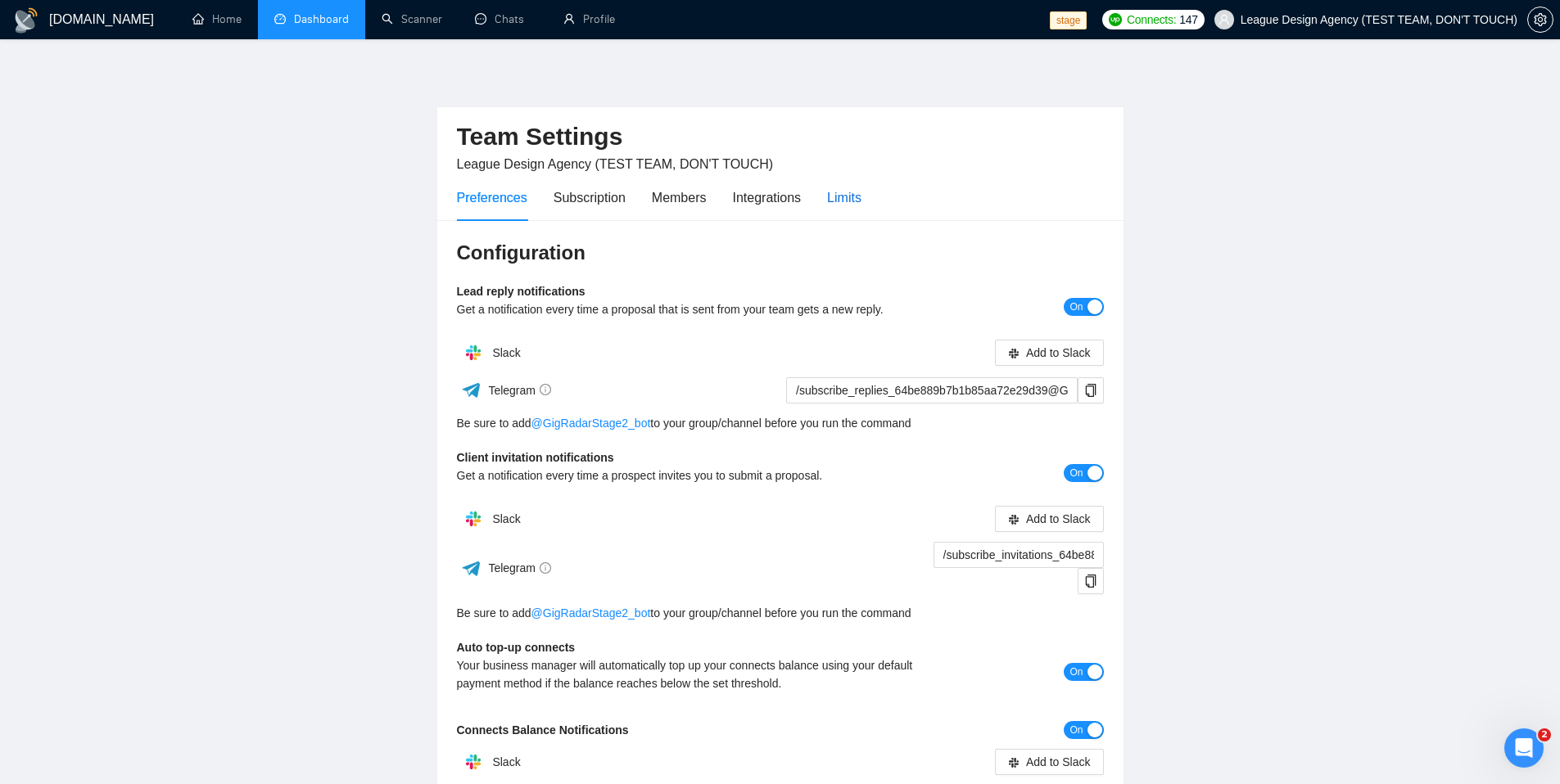
click at [854, 195] on div "Limits" at bounding box center [845, 198] width 35 height 21
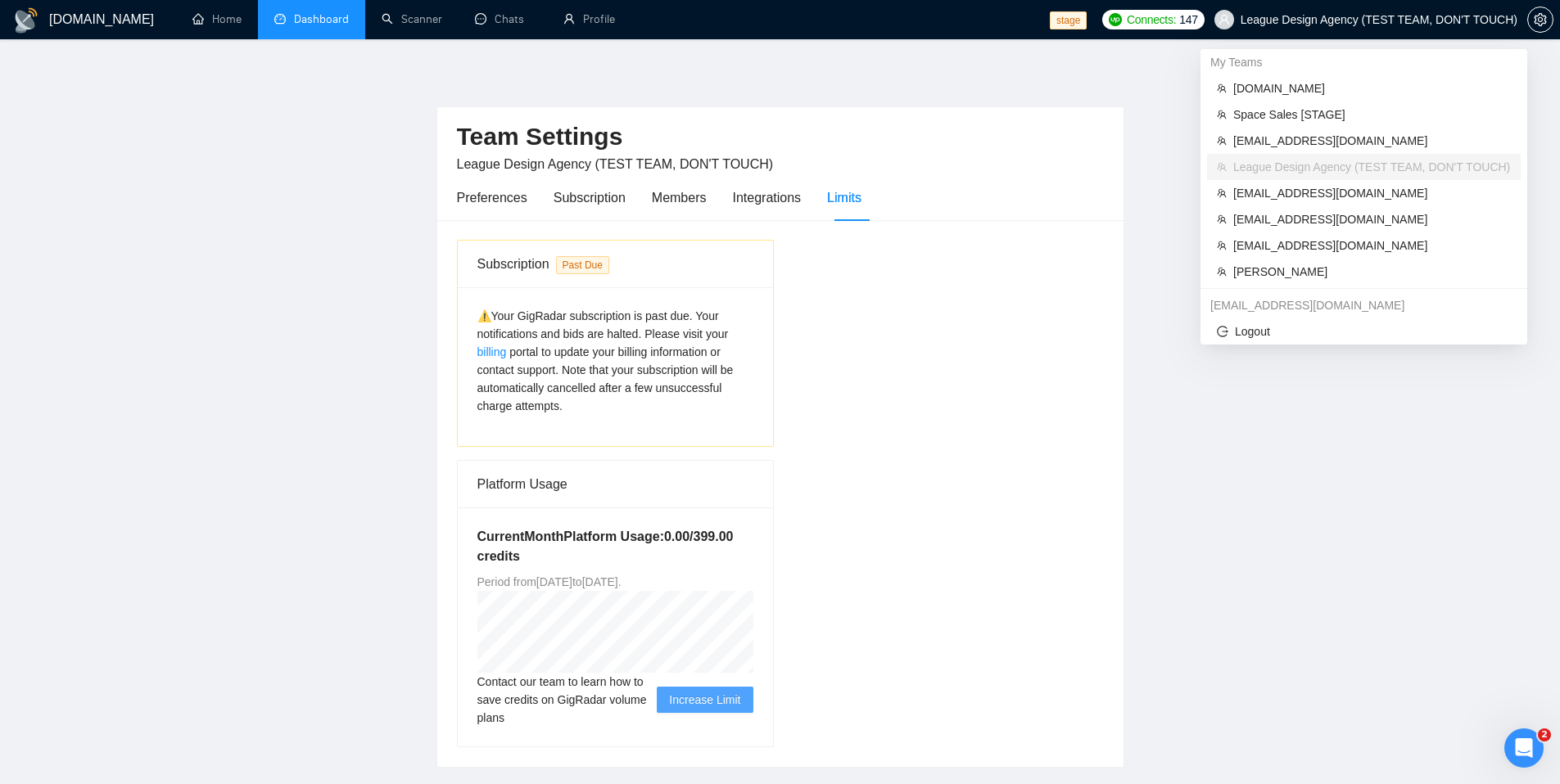
click at [1400, 27] on span "League Design Agency (TEST TEAM, DON'T TOUCH)" at bounding box center [1366, 19] width 323 height 52
click at [1325, 193] on span "sardor@gigradar.io" at bounding box center [1372, 194] width 278 height 18
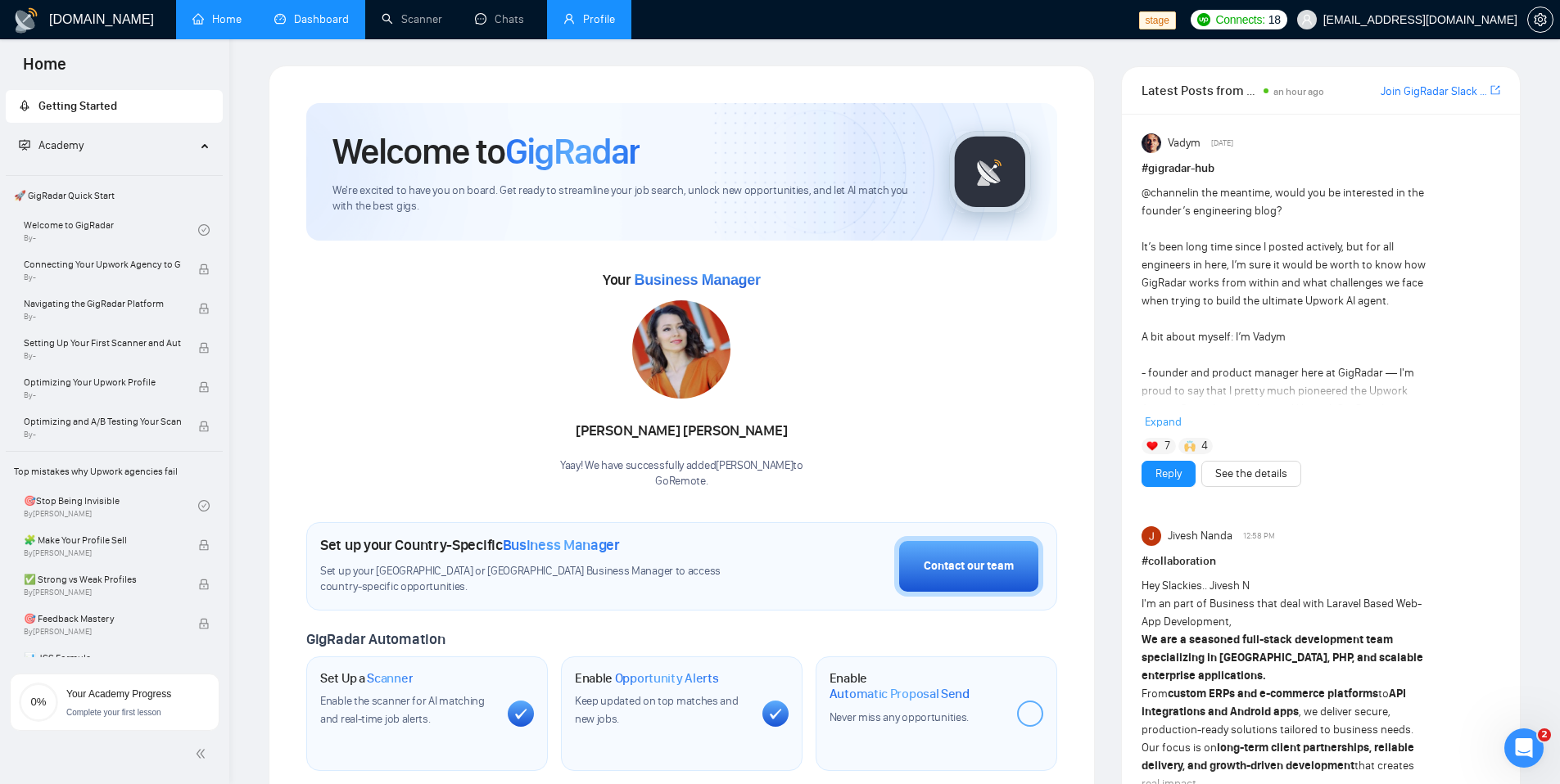
click at [563, 26] on link "Profile" at bounding box center [589, 19] width 51 height 14
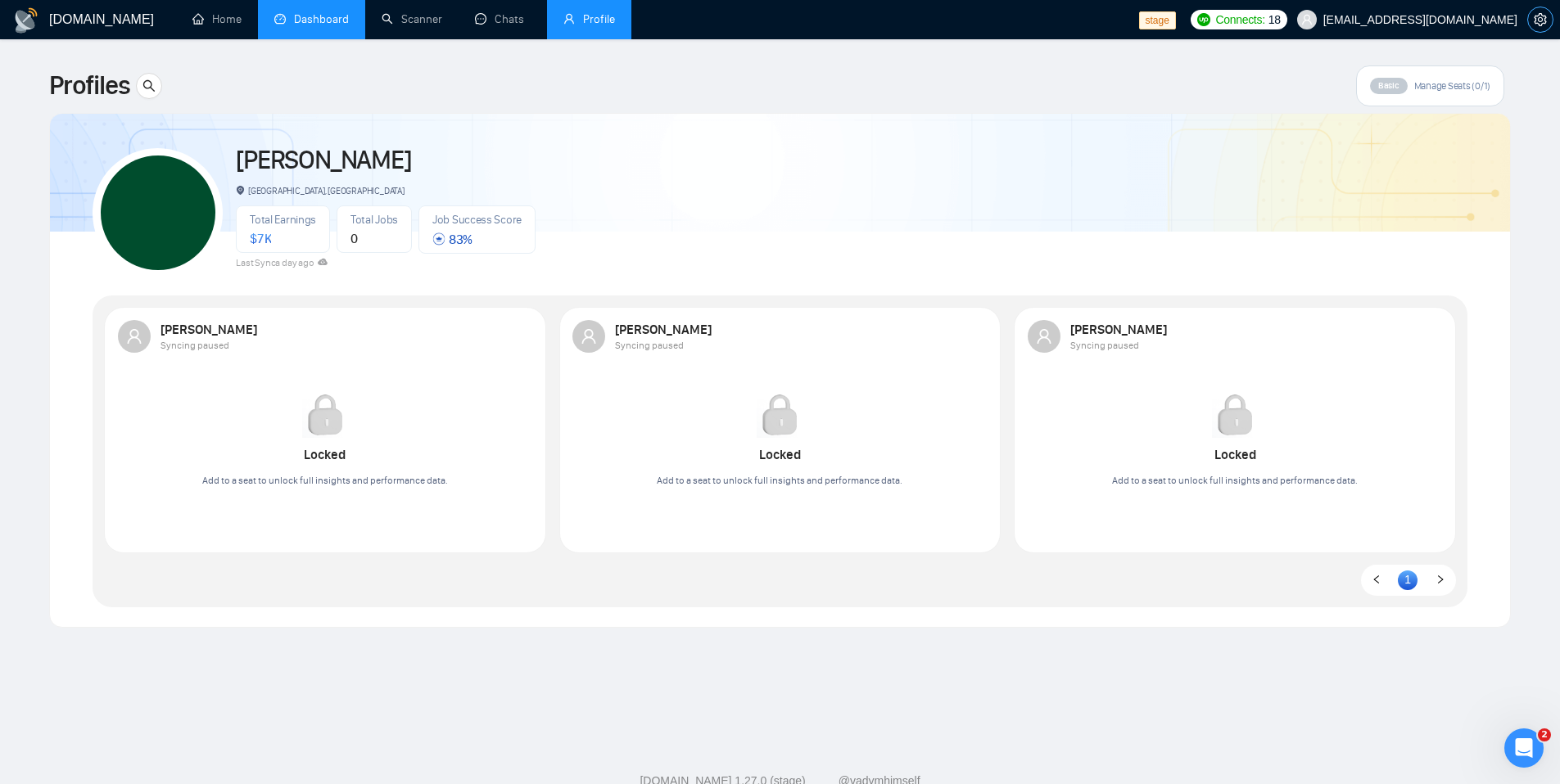
click at [1534, 22] on icon "setting" at bounding box center [1539, 20] width 12 height 13
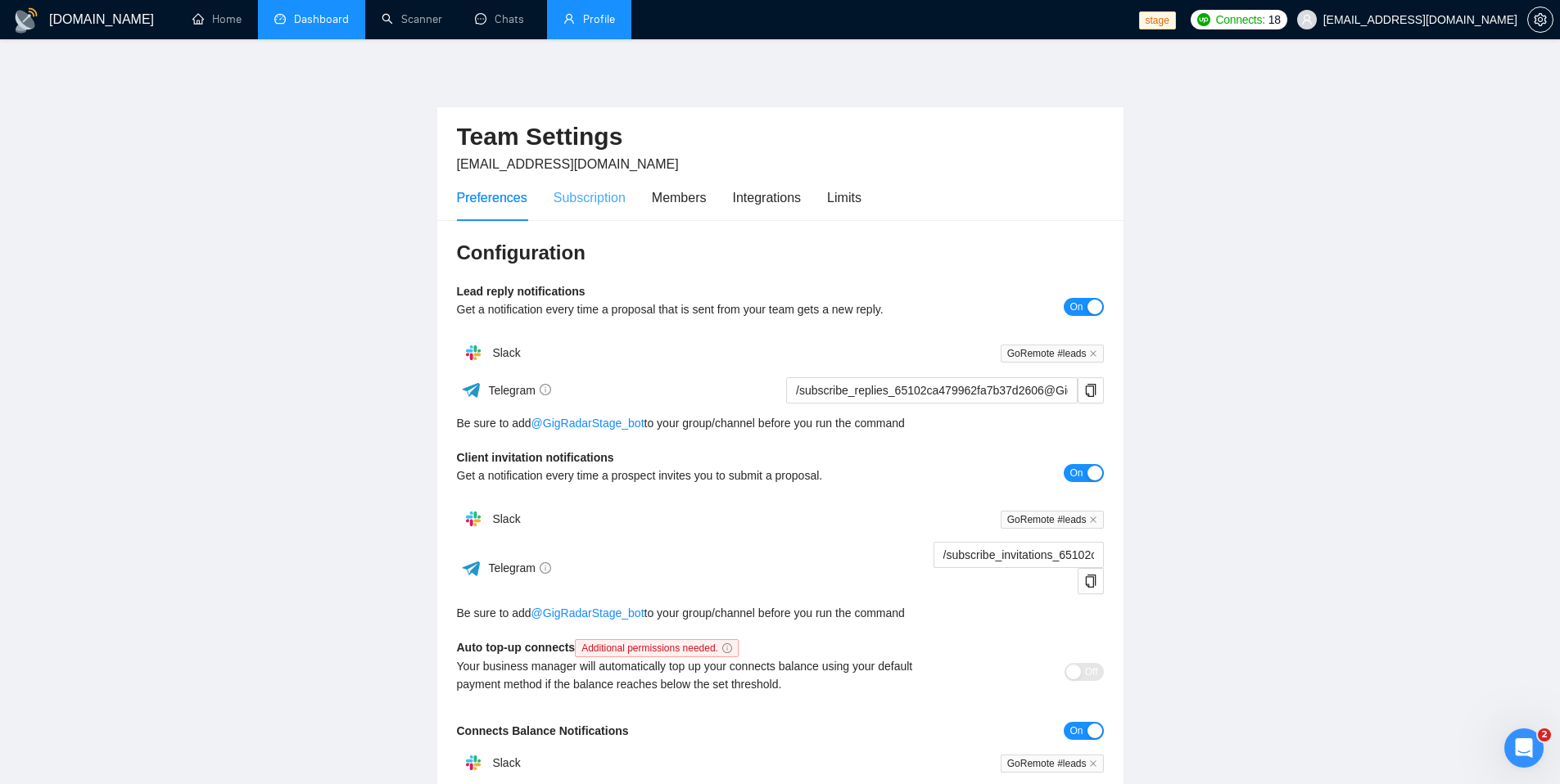
drag, startPoint x: 596, startPoint y: 208, endPoint x: 607, endPoint y: 214, distance: 12.5
click at [596, 208] on div "Subscription" at bounding box center [589, 198] width 72 height 46
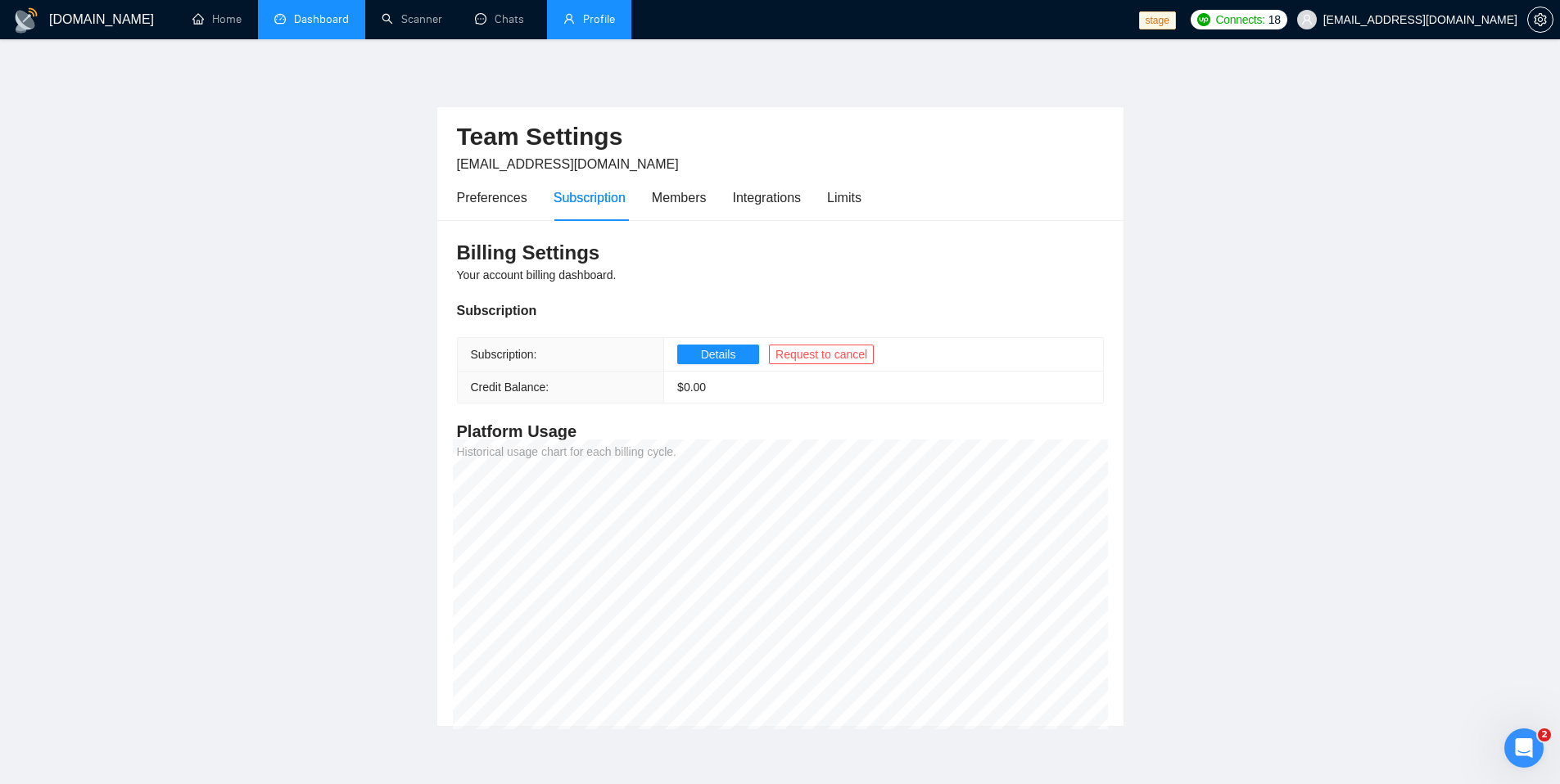
scroll to position [69, 0]
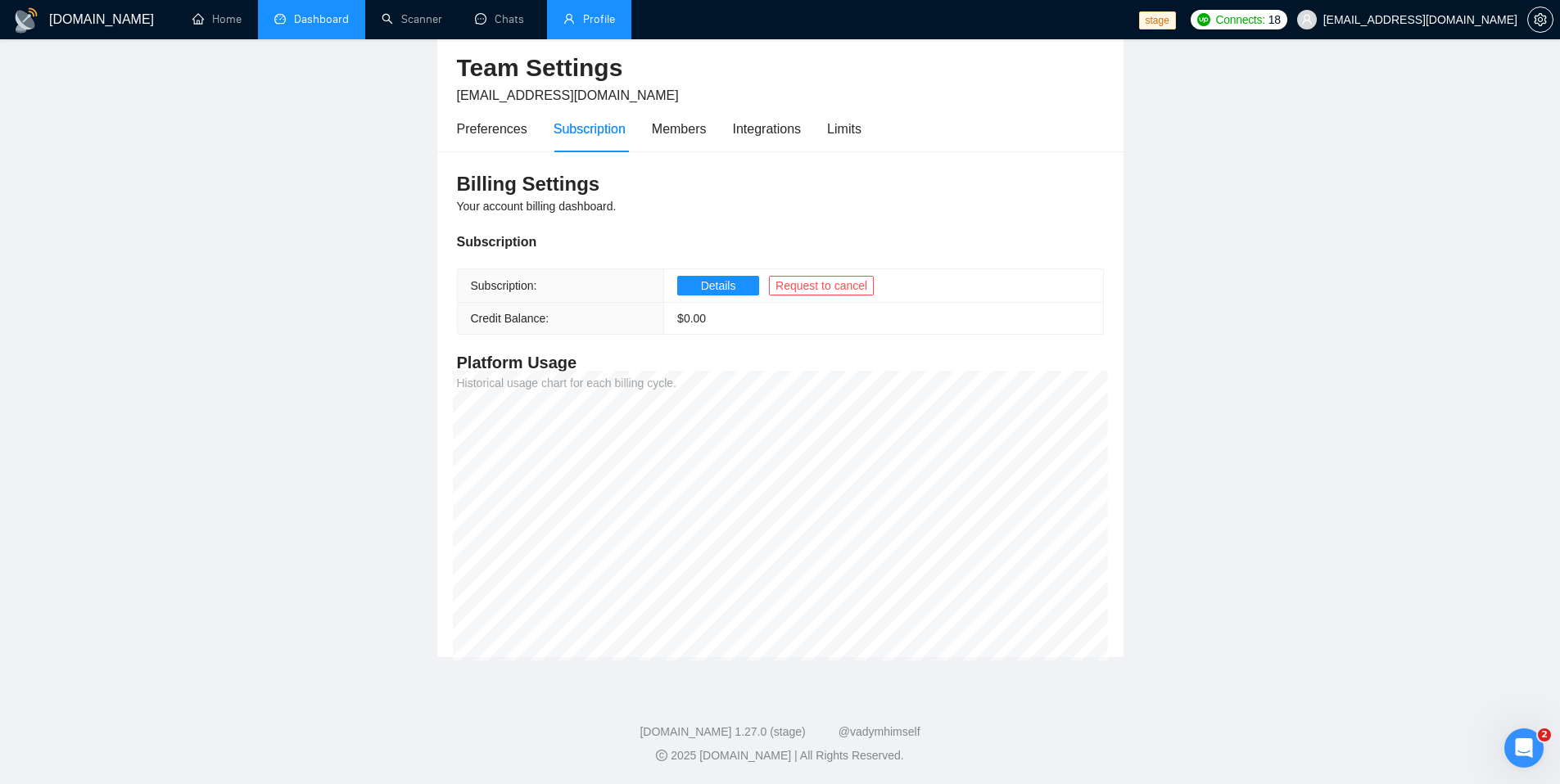
click at [1457, 20] on span "sardor@gigradar.io" at bounding box center [1420, 20] width 194 height 0
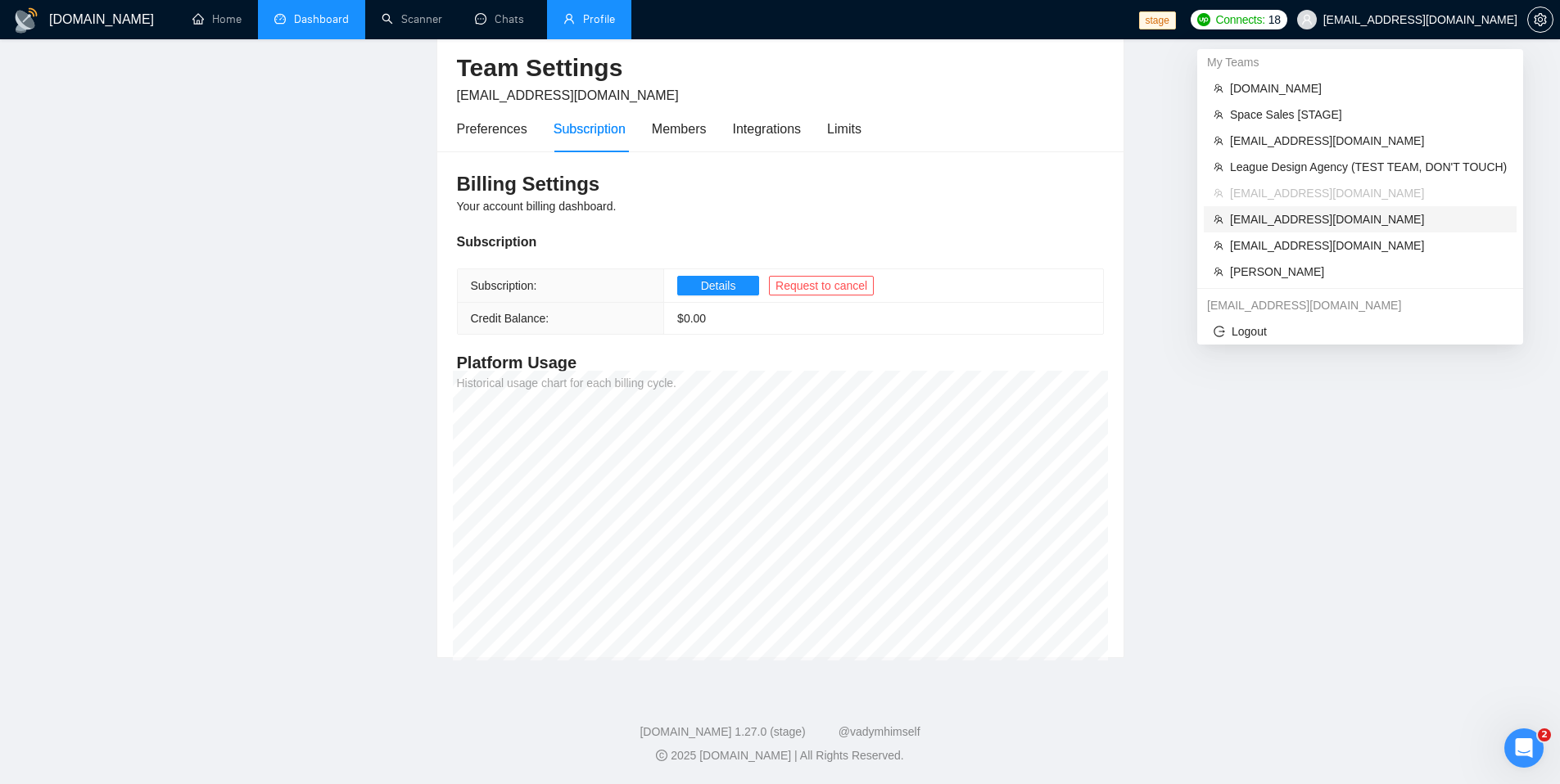
click at [1295, 222] on span "[EMAIL_ADDRESS][DOMAIN_NAME]" at bounding box center [1368, 219] width 277 height 18
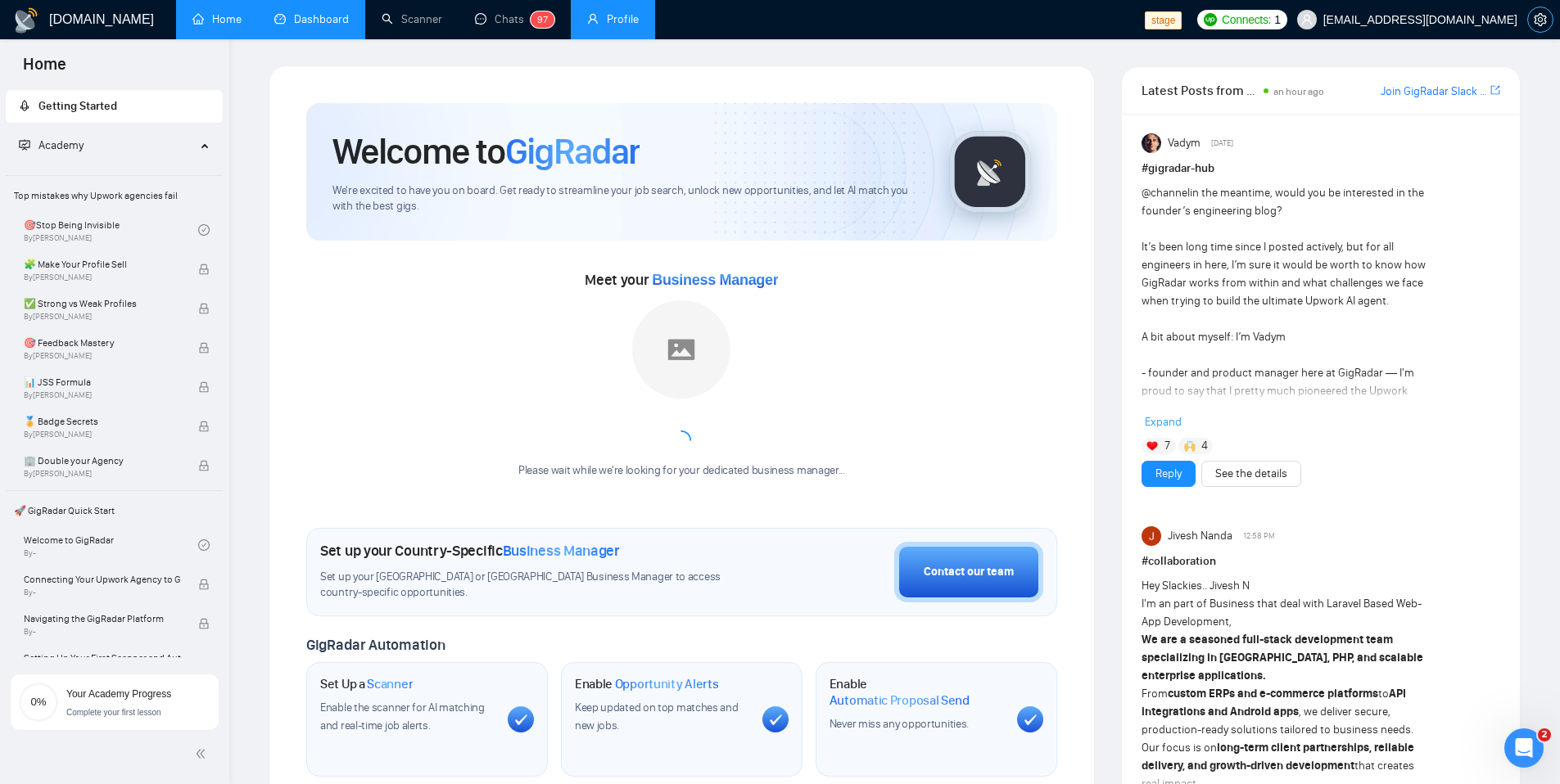
click at [1549, 23] on span "setting" at bounding box center [1540, 20] width 25 height 13
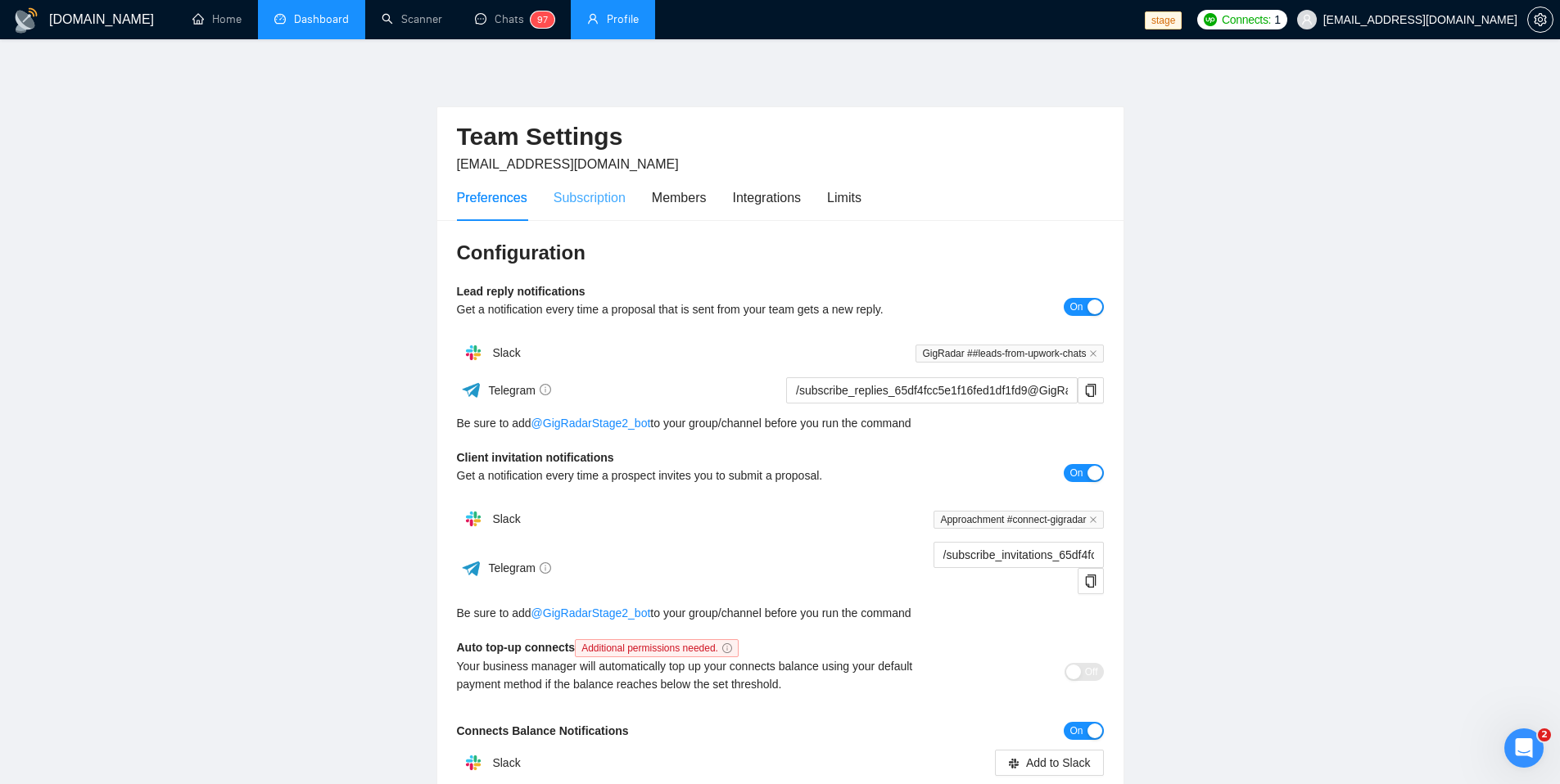
click at [596, 208] on div "Subscription" at bounding box center [589, 198] width 72 height 46
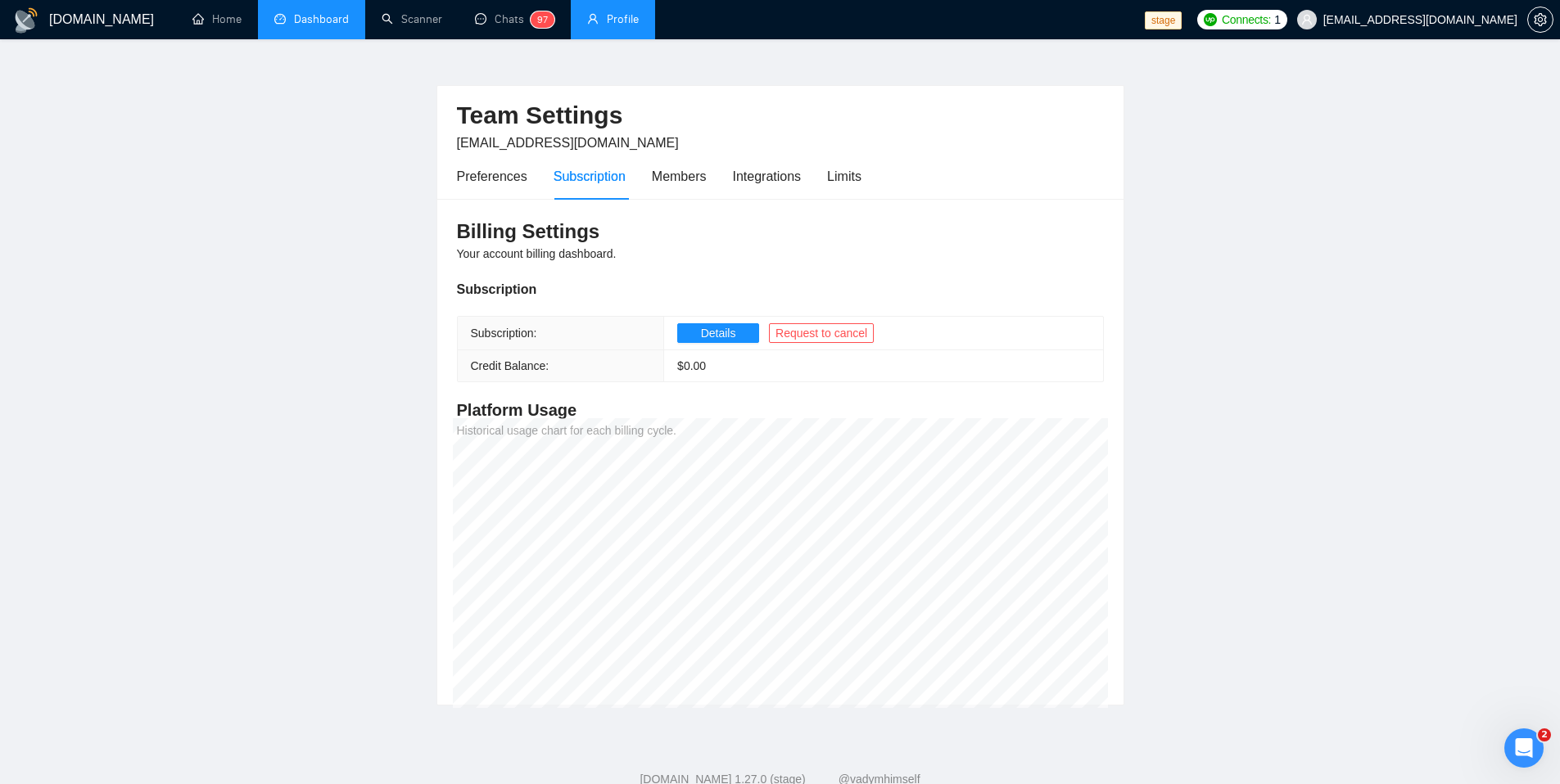
scroll to position [69, 0]
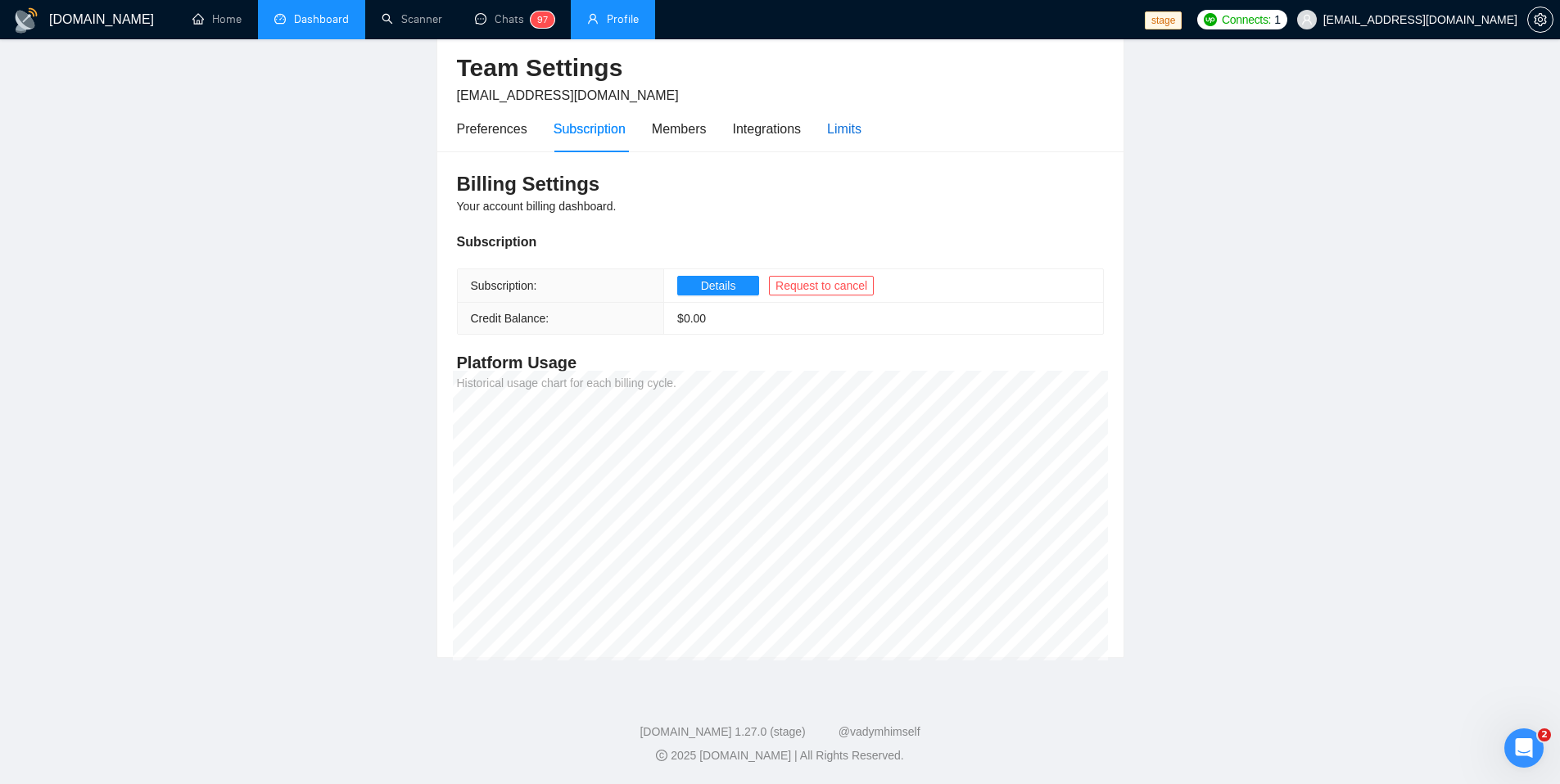
click at [841, 125] on div "Limits" at bounding box center [845, 129] width 35 height 21
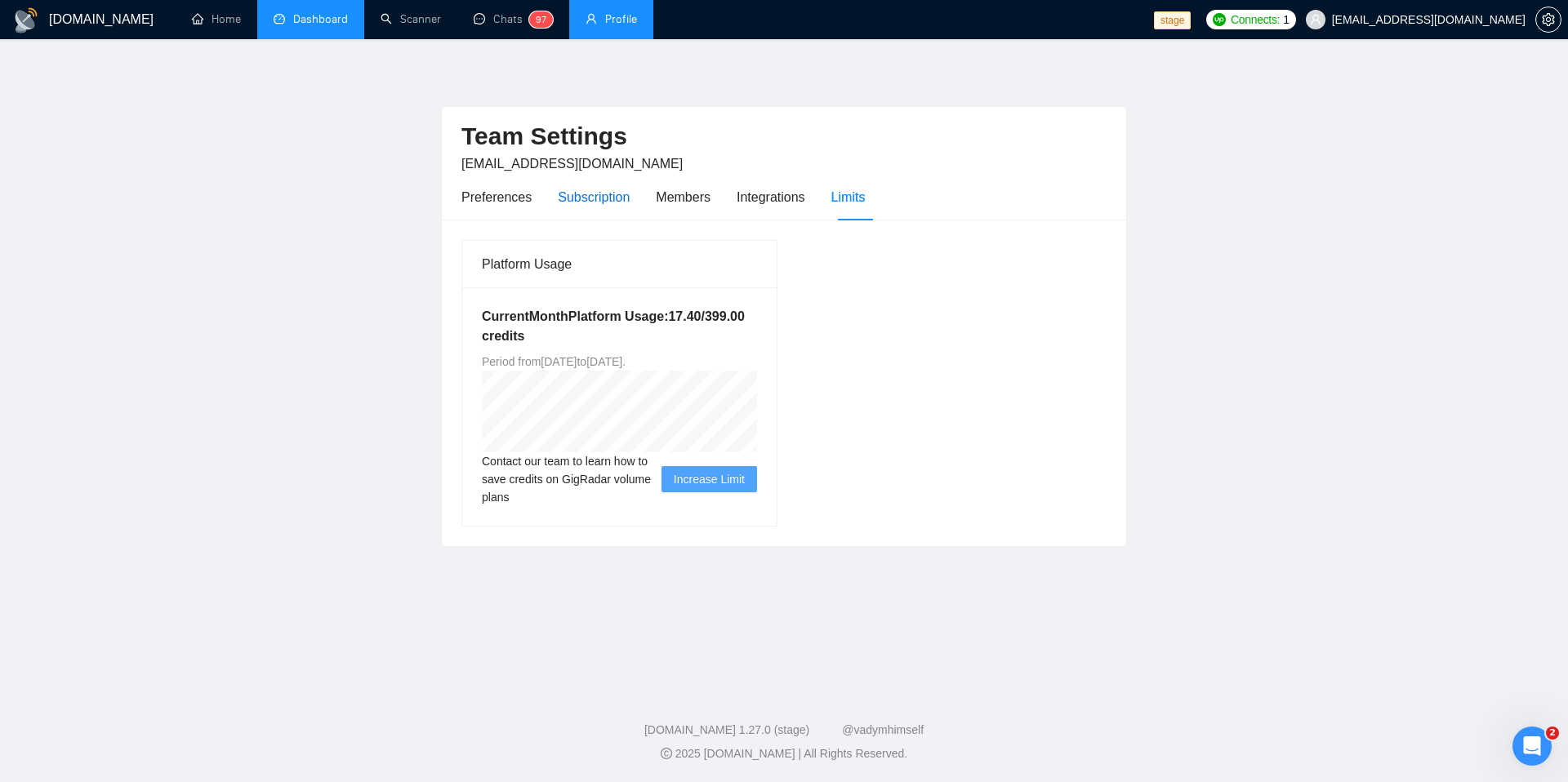
click at [601, 199] on div "Subscription" at bounding box center [593, 197] width 72 height 21
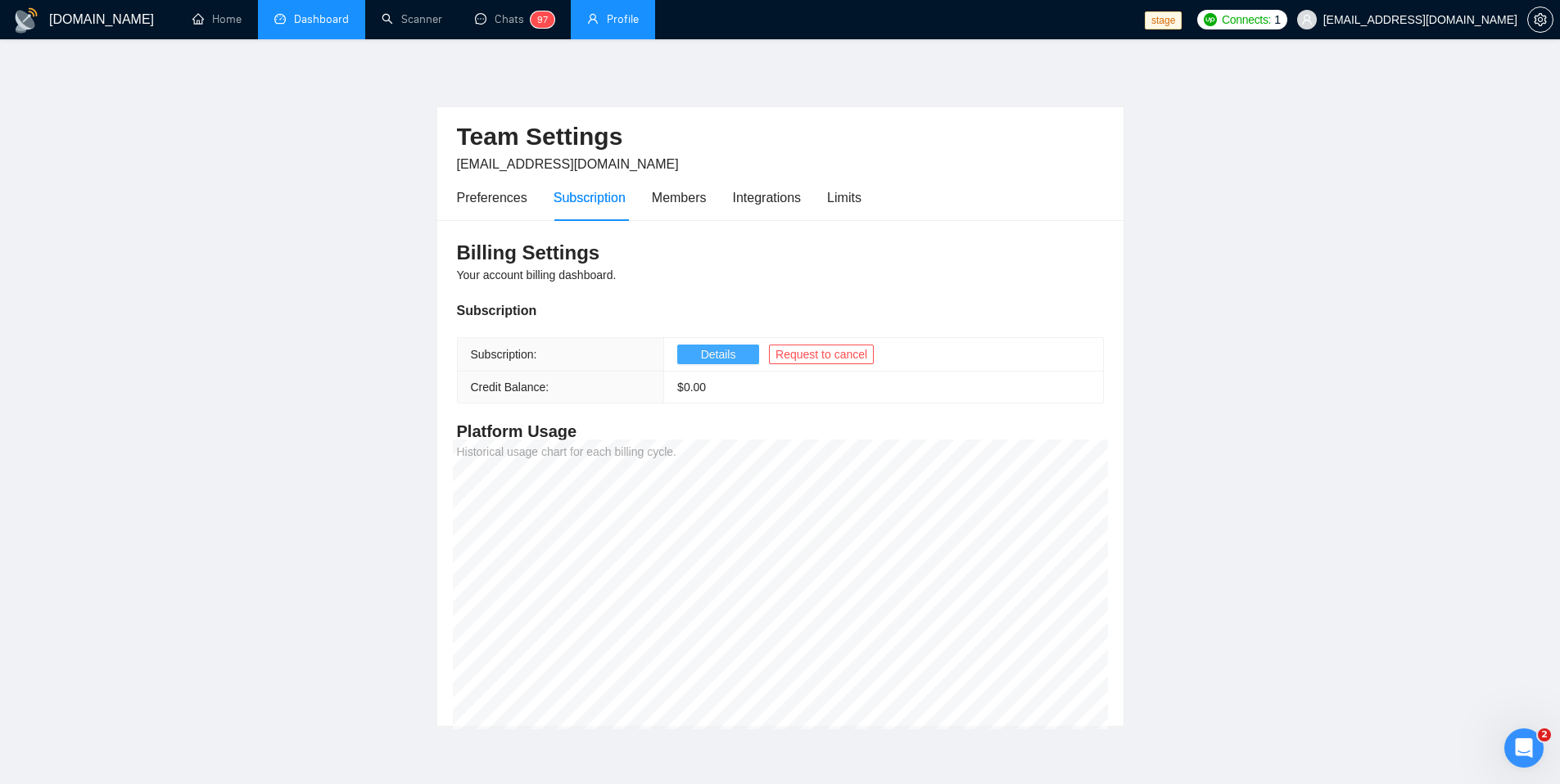
click at [711, 362] on span "Details" at bounding box center [718, 355] width 36 height 18
click at [687, 361] on button "Details" at bounding box center [718, 355] width 82 height 20
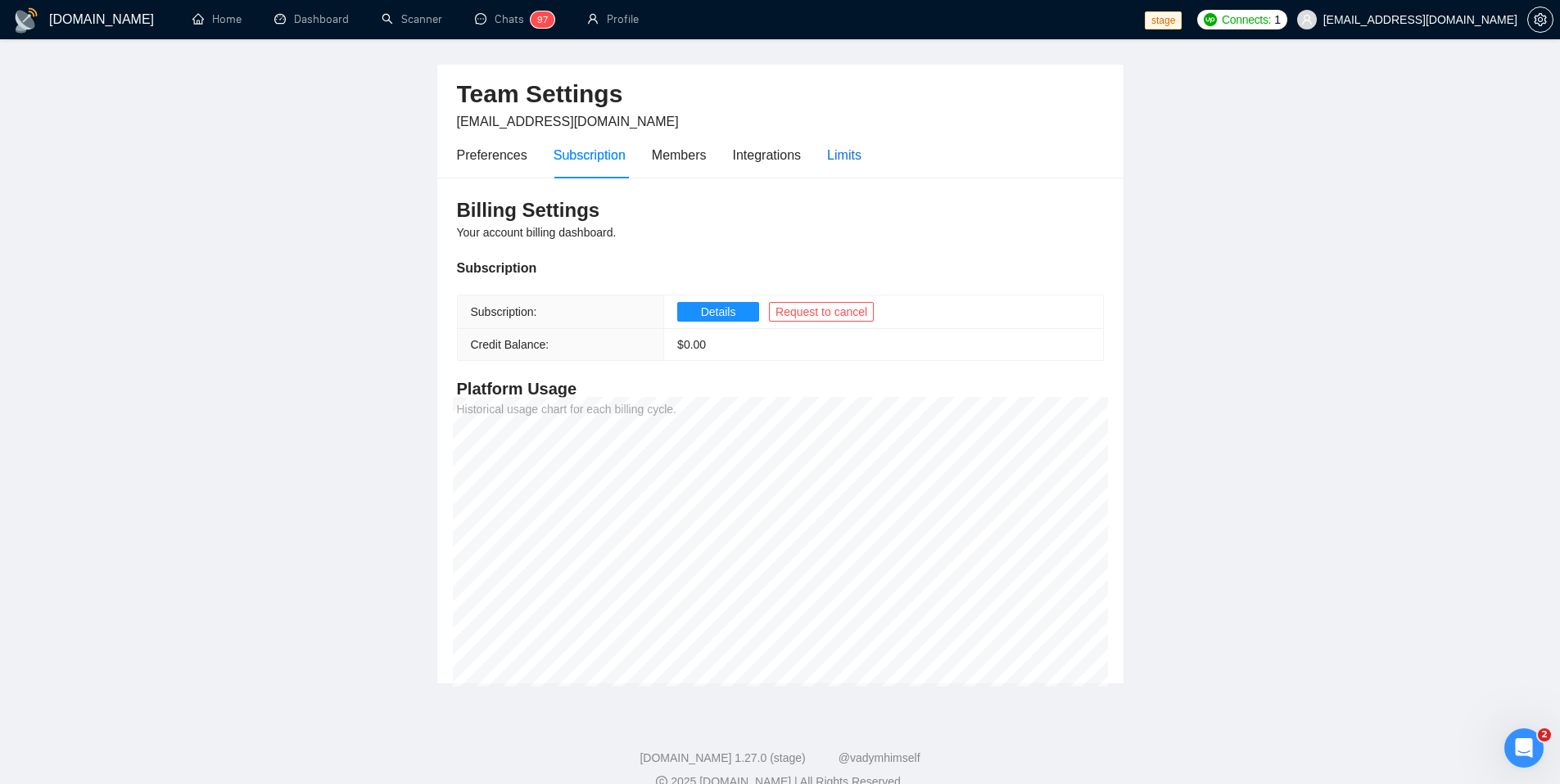
click at [834, 157] on div "Limits" at bounding box center [845, 155] width 35 height 21
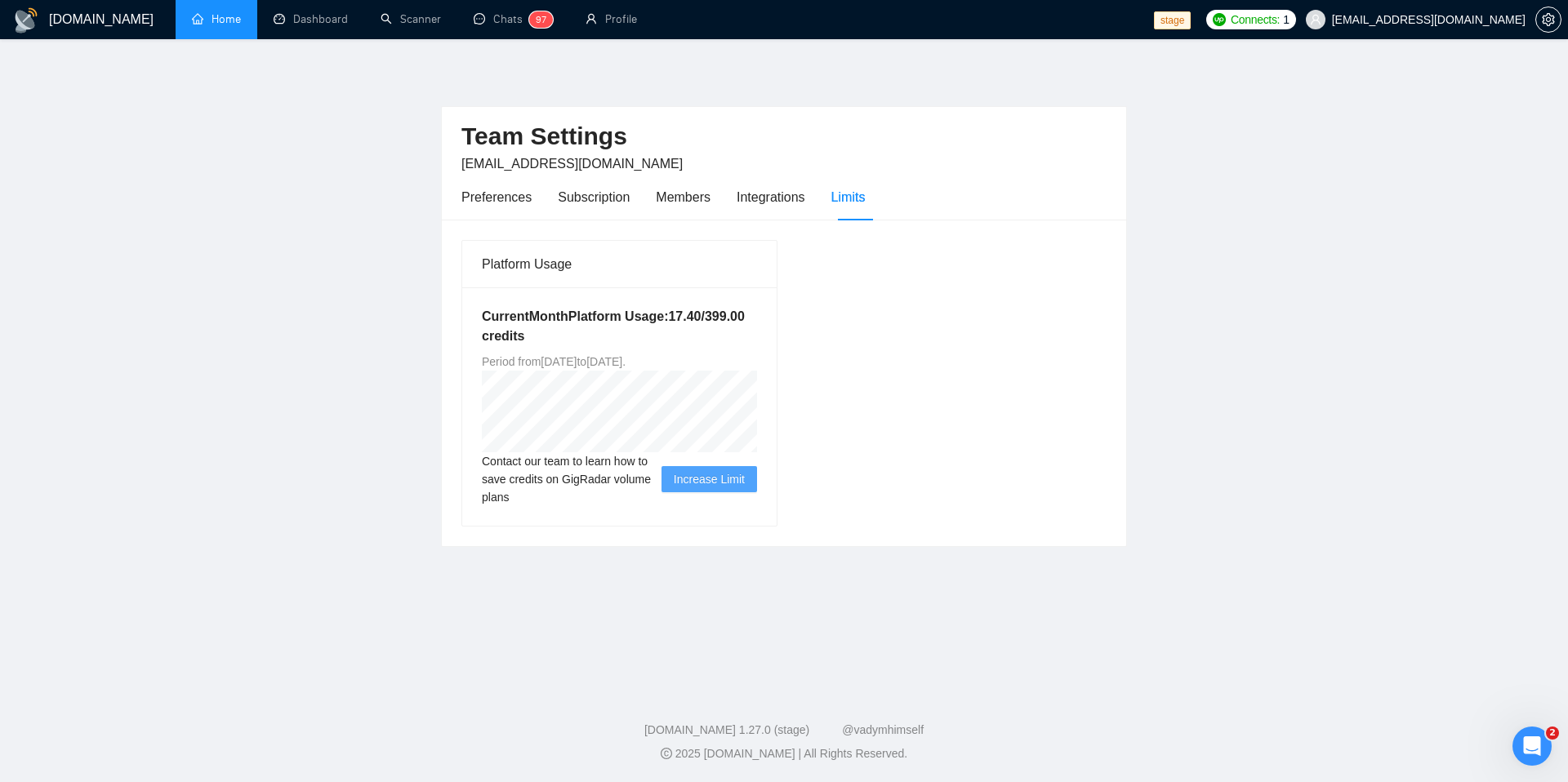
click at [225, 26] on link "Home" at bounding box center [216, 19] width 49 height 14
